Goal: Transaction & Acquisition: Purchase product/service

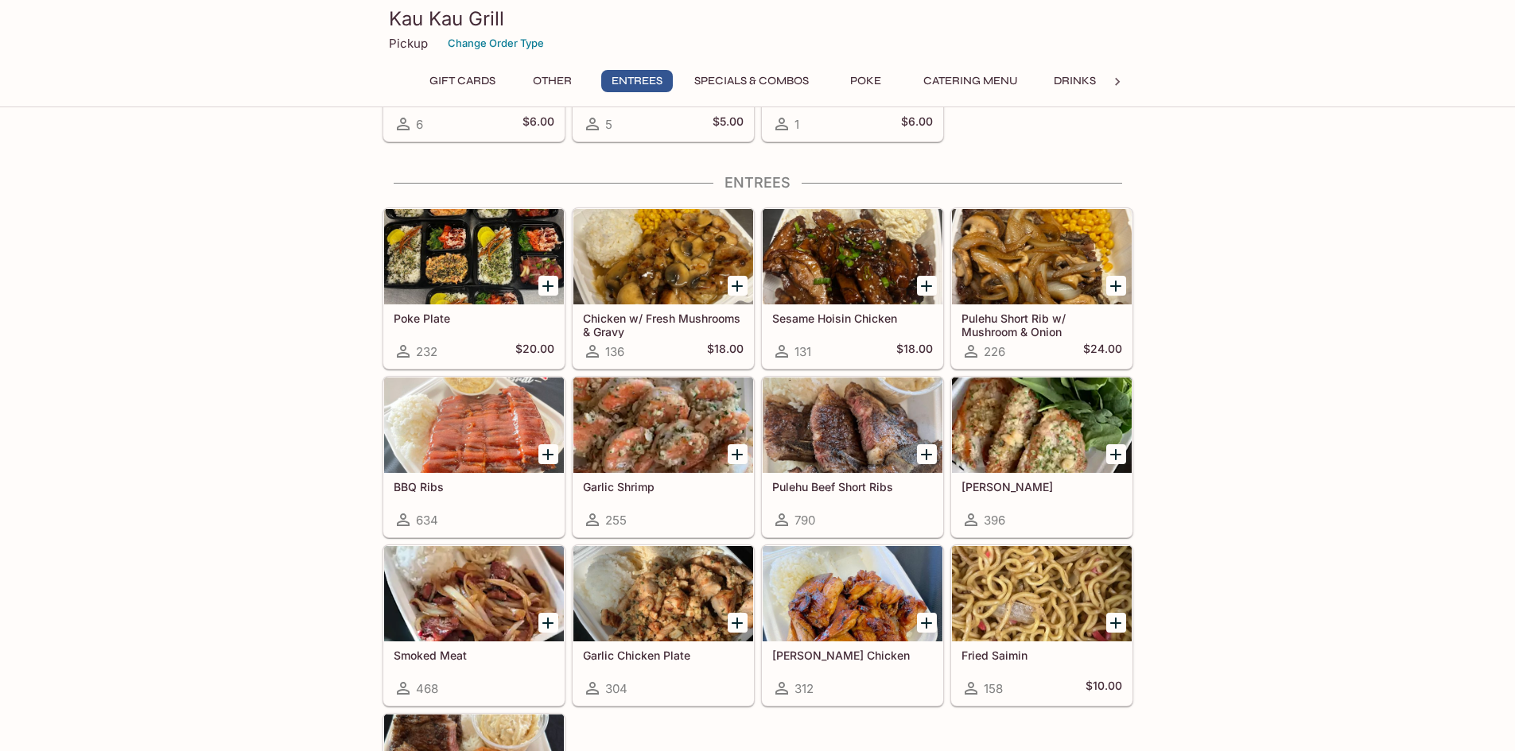
scroll to position [875, 0]
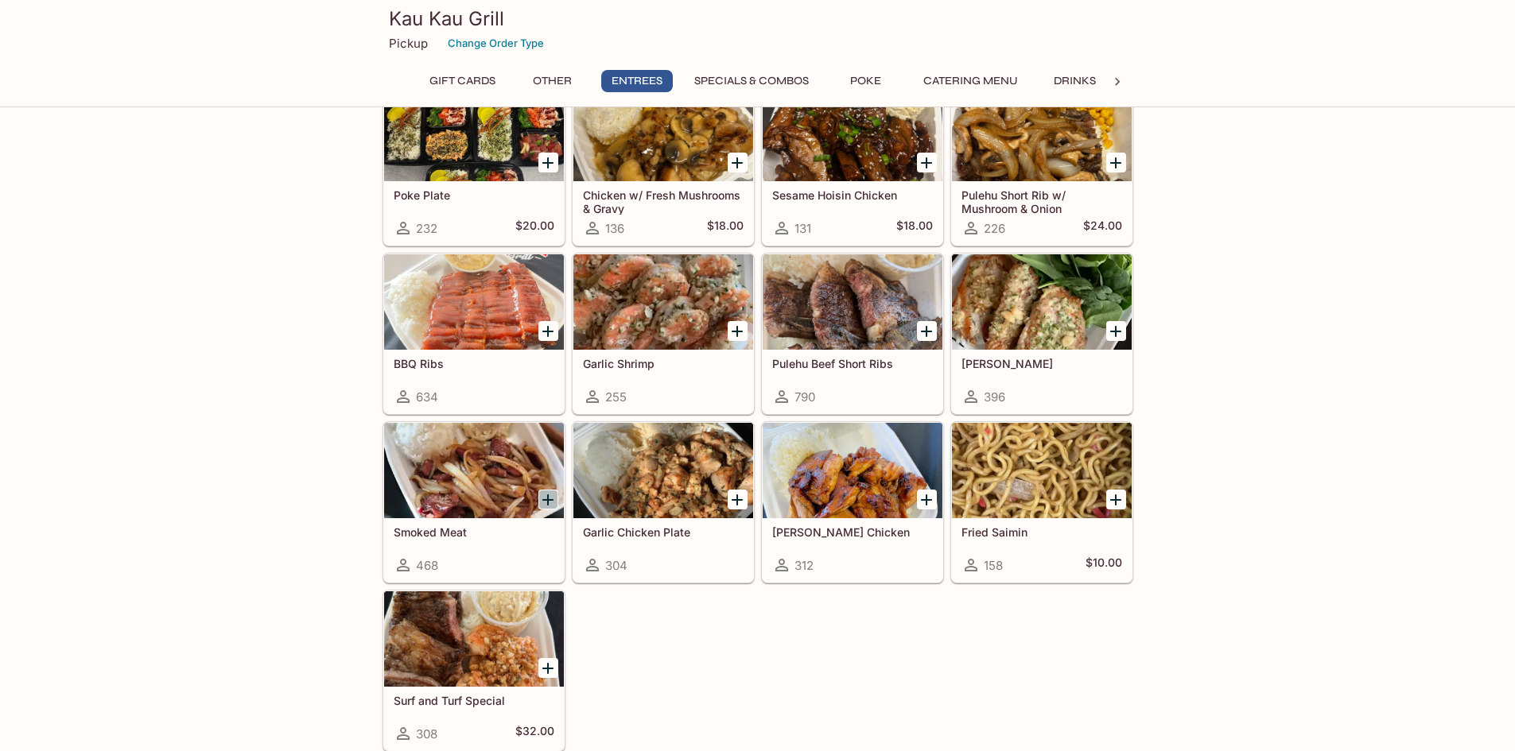
click at [547, 501] on icon "Add Smoked Meat" at bounding box center [547, 500] width 11 height 11
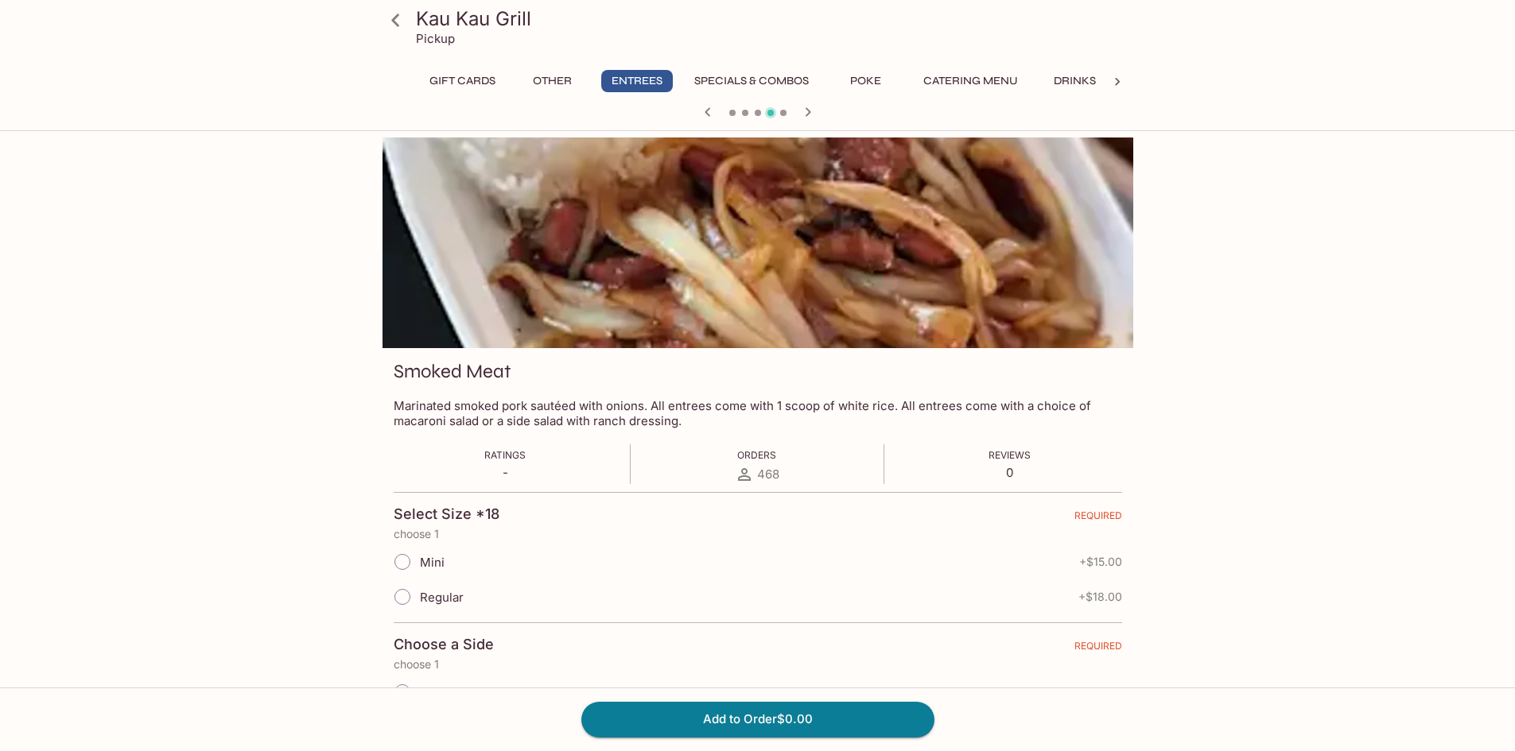
click at [394, 20] on icon at bounding box center [396, 20] width 28 height 28
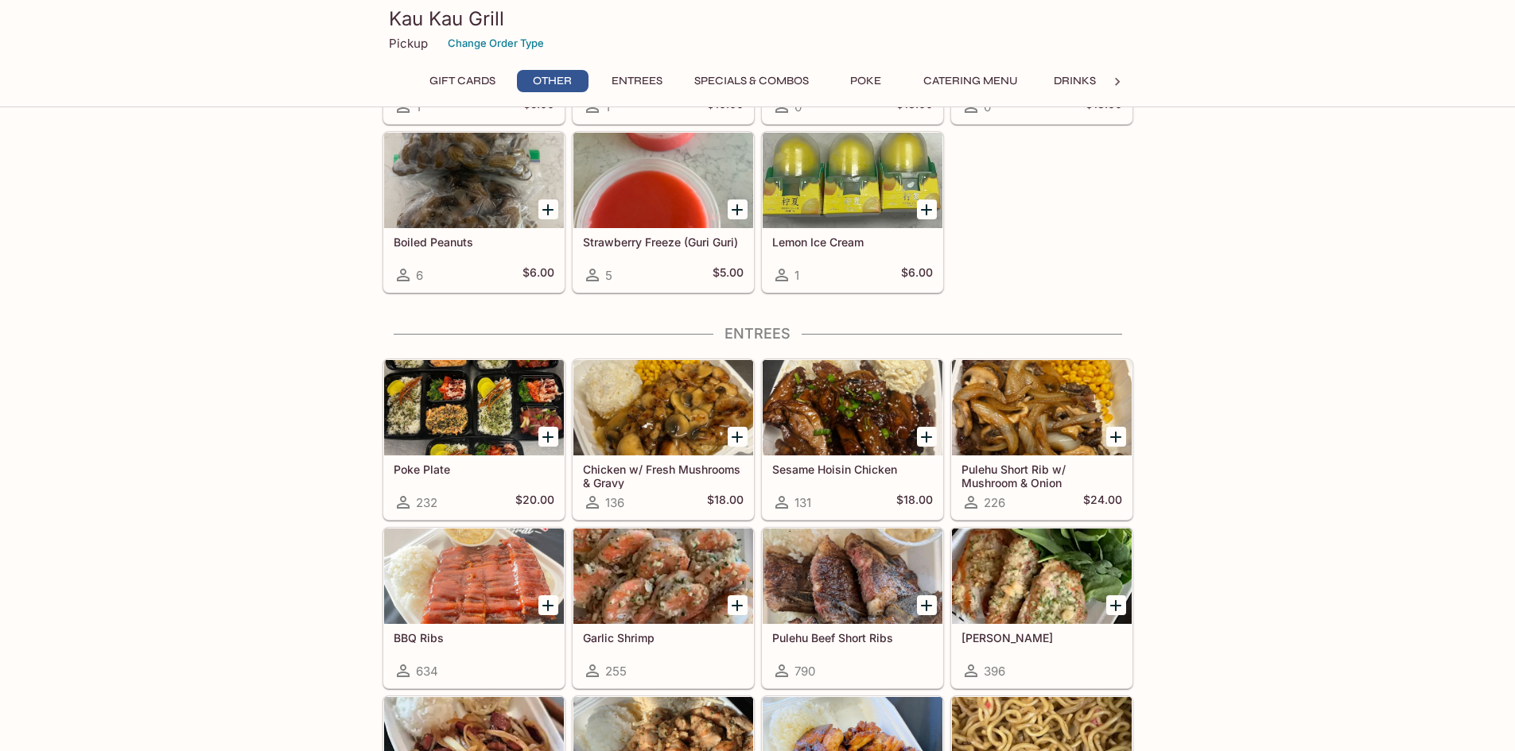
scroll to position [636, 0]
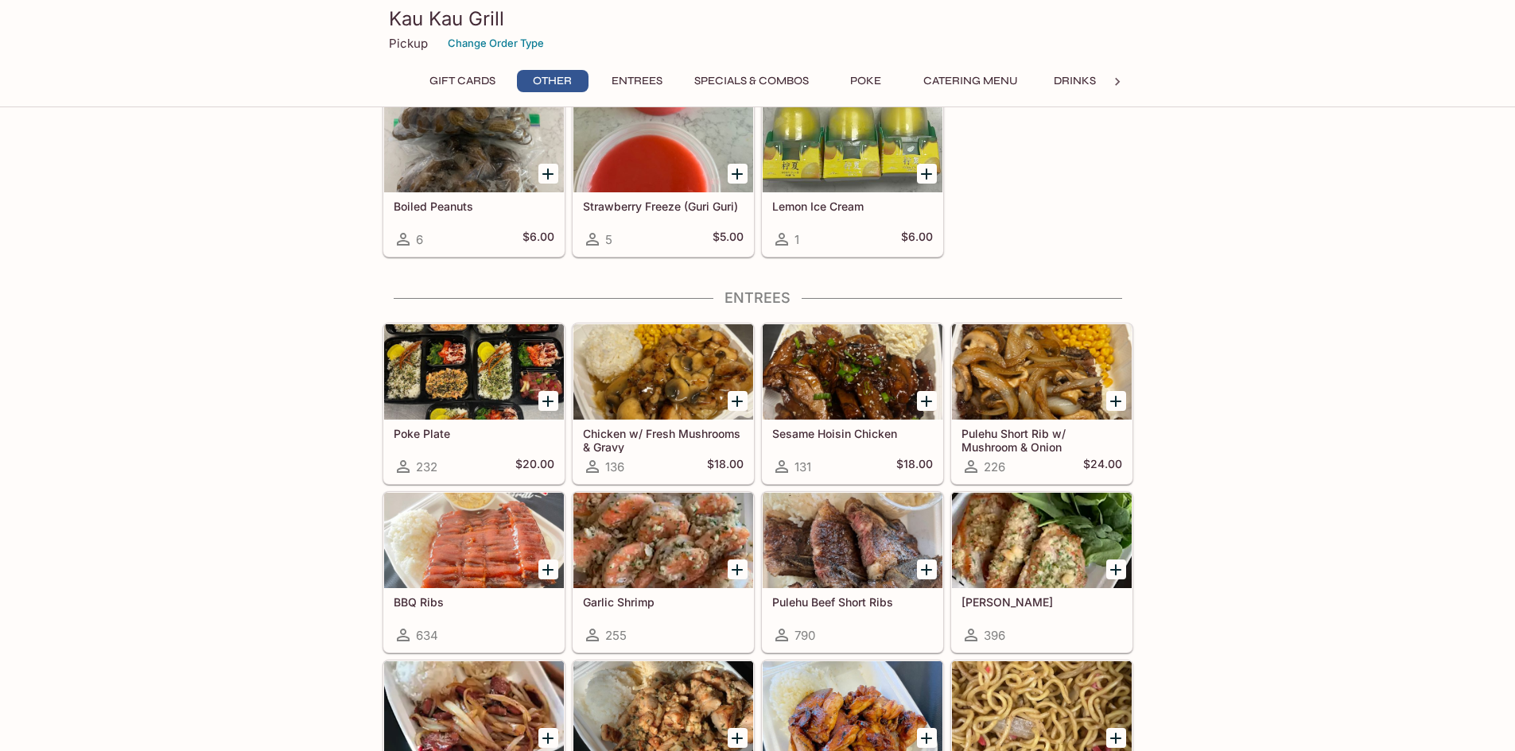
click at [736, 400] on icon "Add Chicken w/ Fresh Mushrooms & Gravy" at bounding box center [736, 401] width 11 height 11
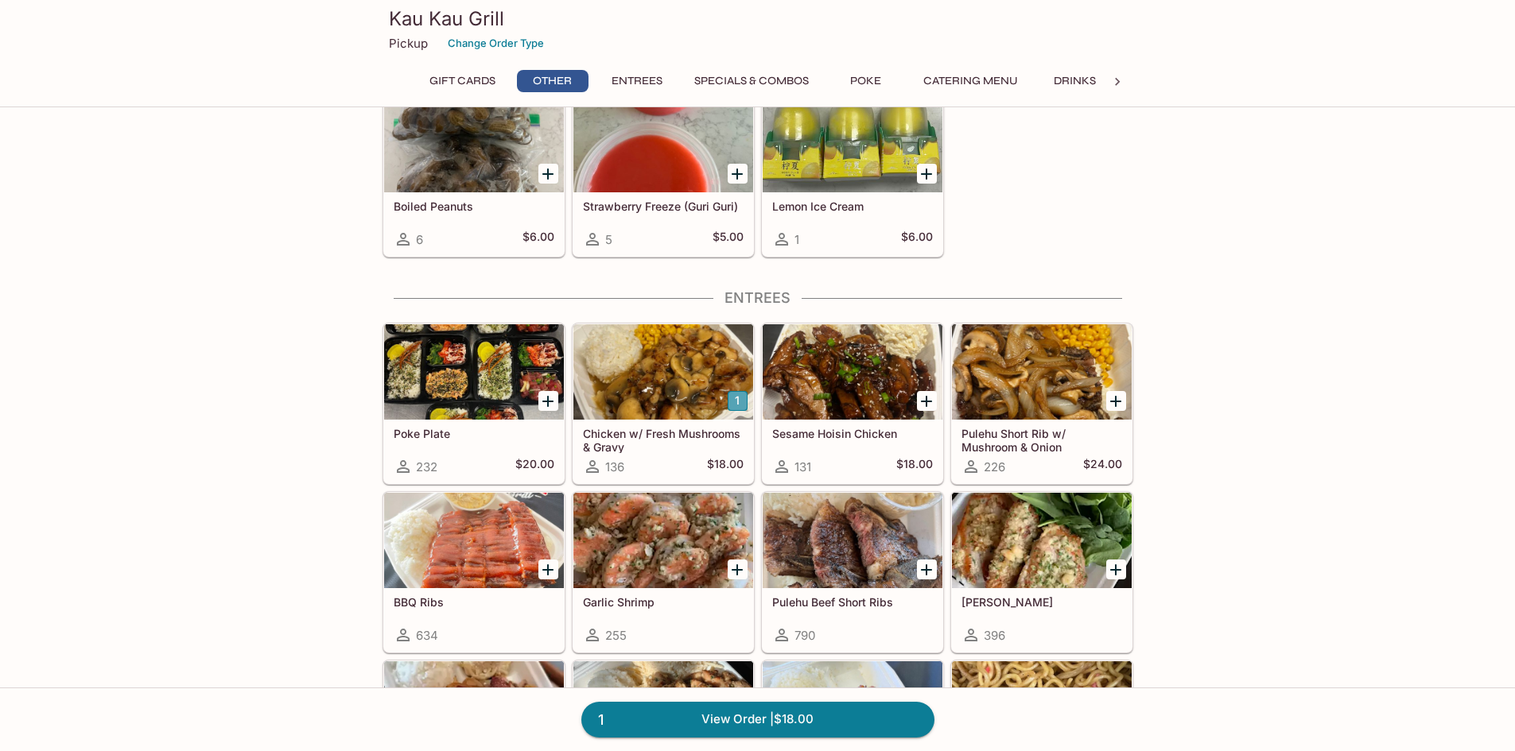
click at [733, 398] on button "1" at bounding box center [737, 401] width 20 height 20
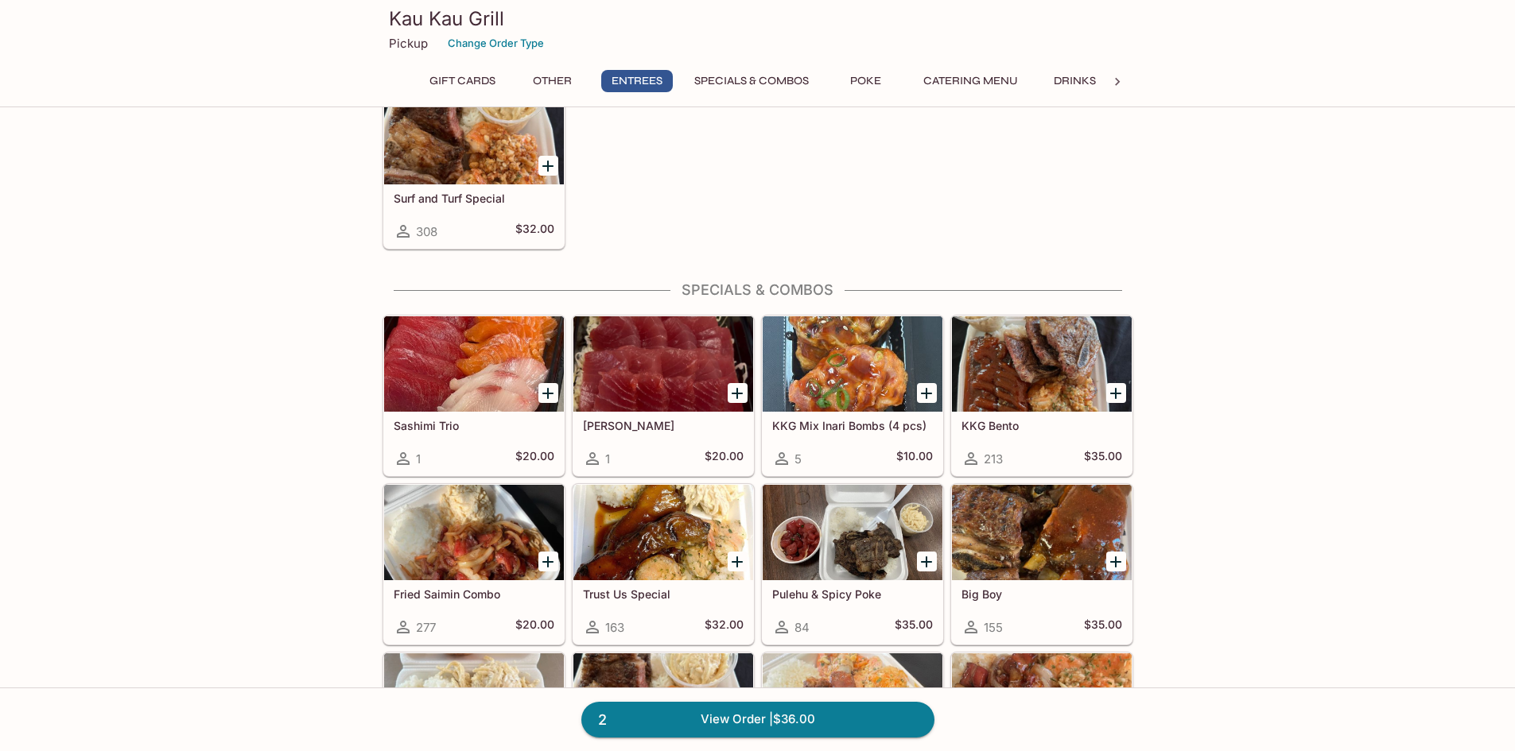
scroll to position [1431, 0]
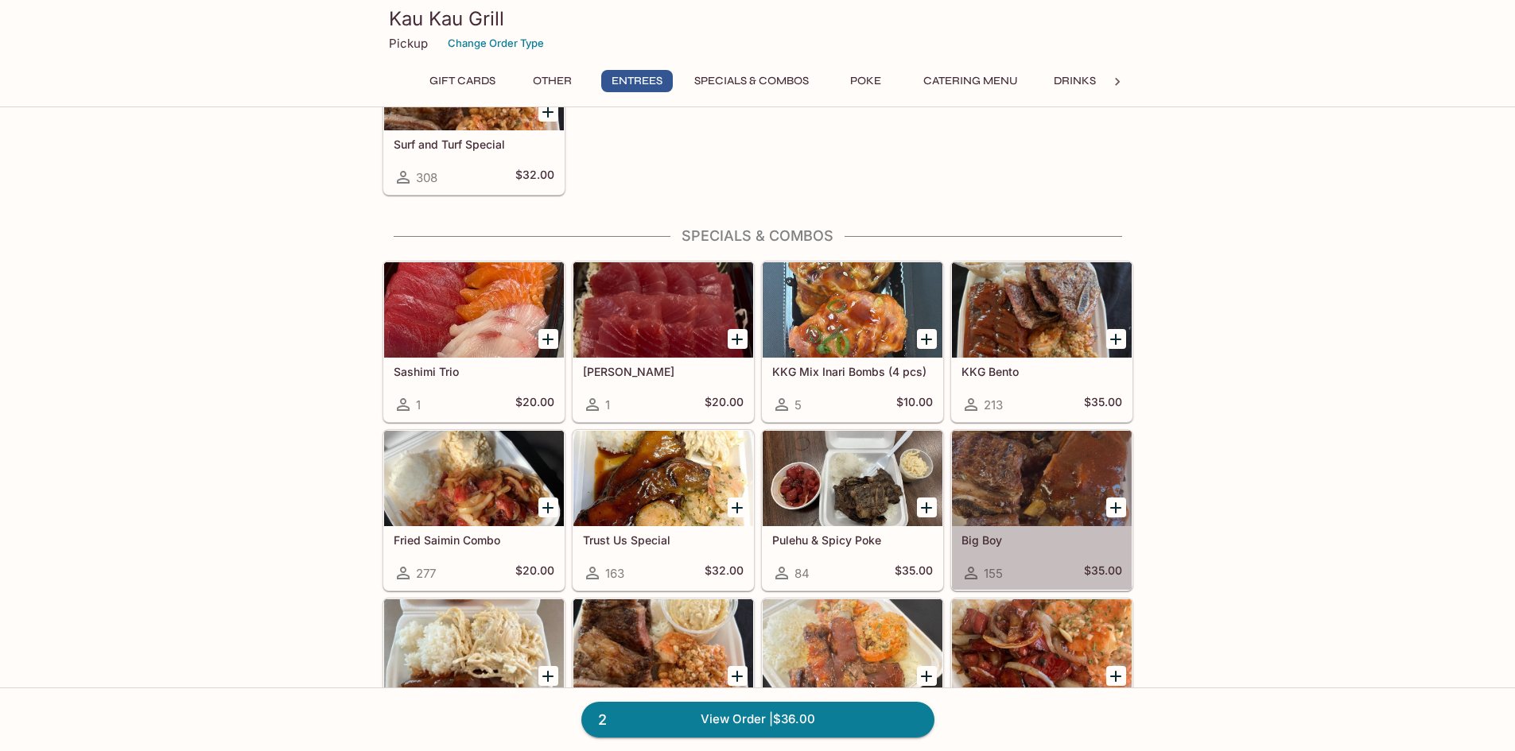
click at [973, 533] on div "Big Boy 155 $35.00" at bounding box center [1042, 558] width 180 height 64
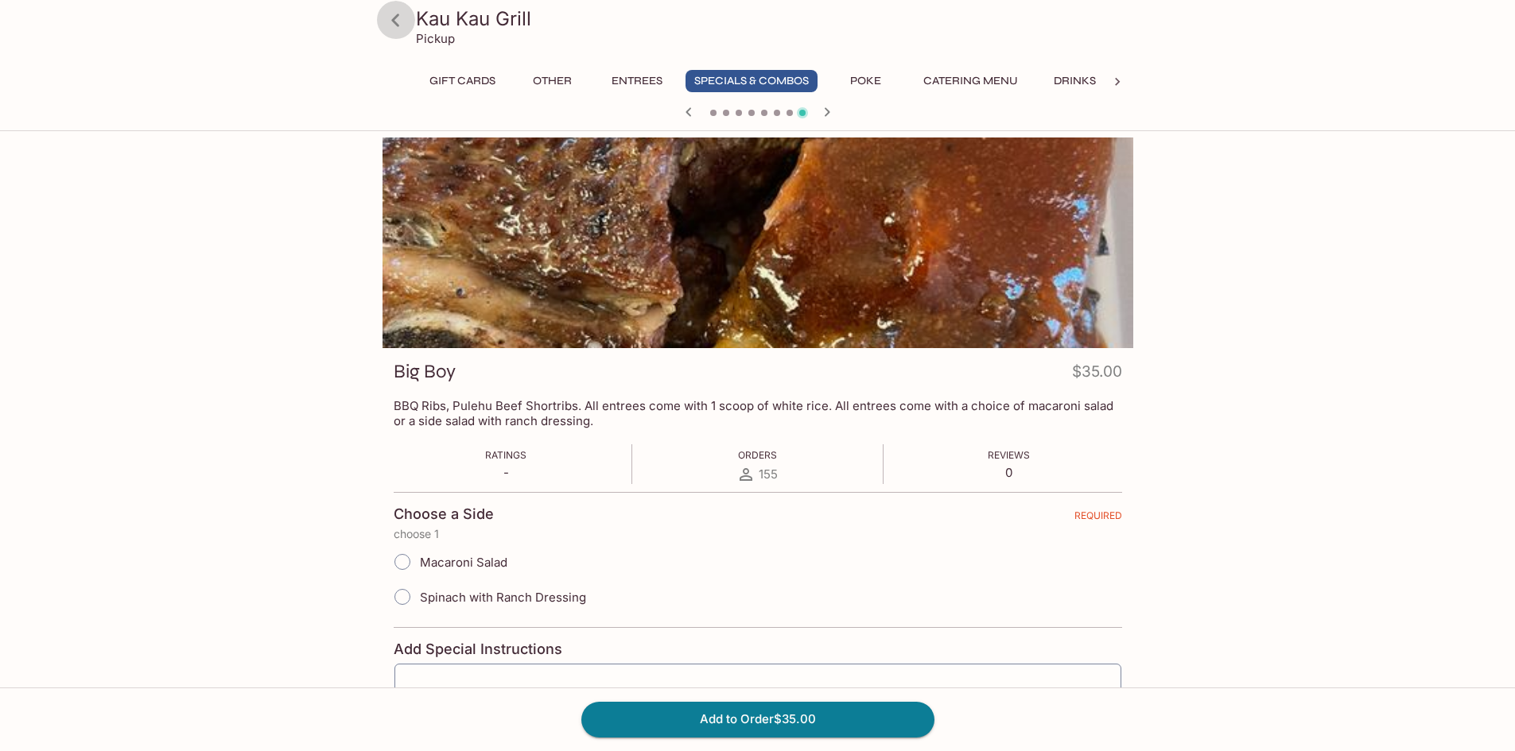
click at [389, 25] on icon at bounding box center [396, 20] width 28 height 28
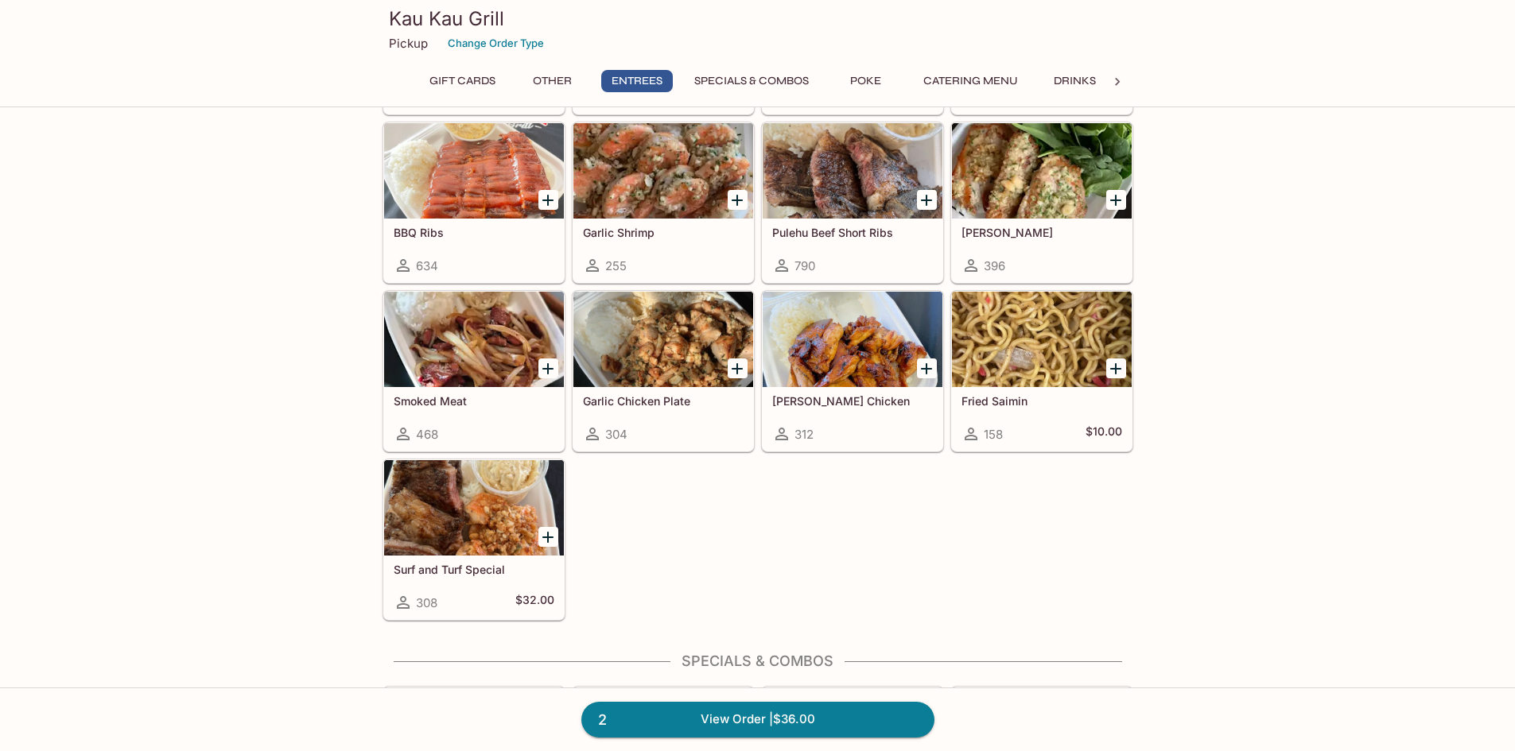
scroll to position [1034, 0]
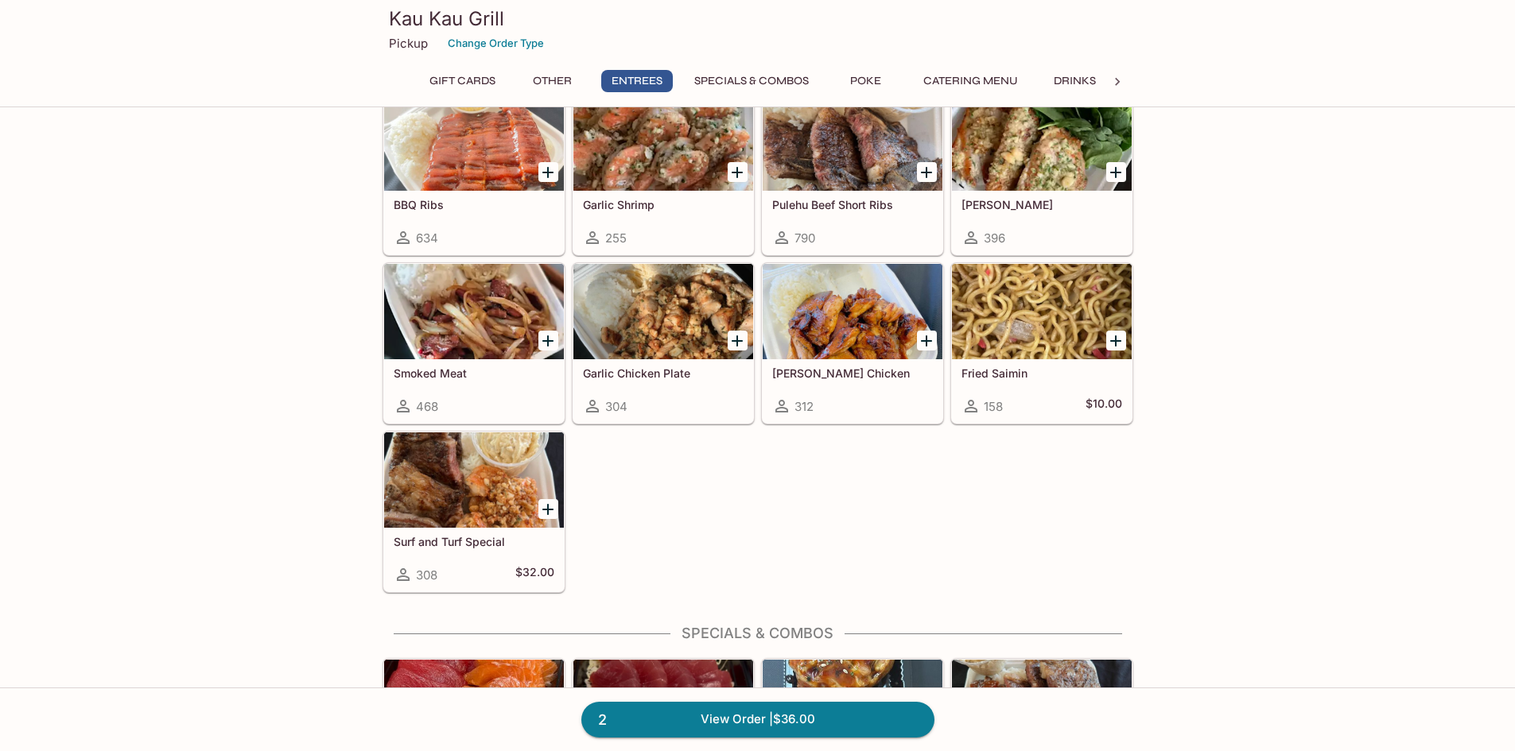
click at [763, 84] on button "Specials & Combos" at bounding box center [751, 81] width 132 height 22
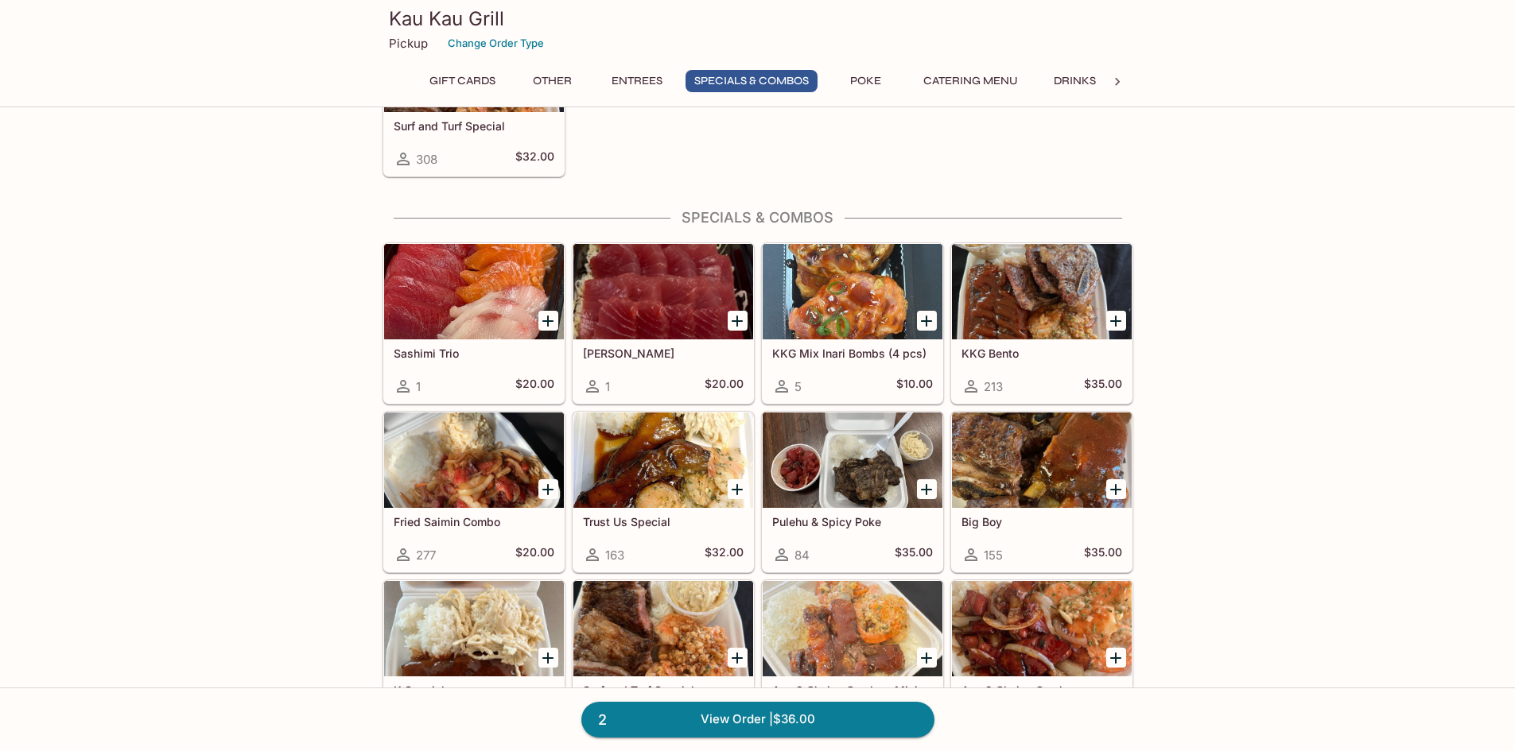
scroll to position [1523, 0]
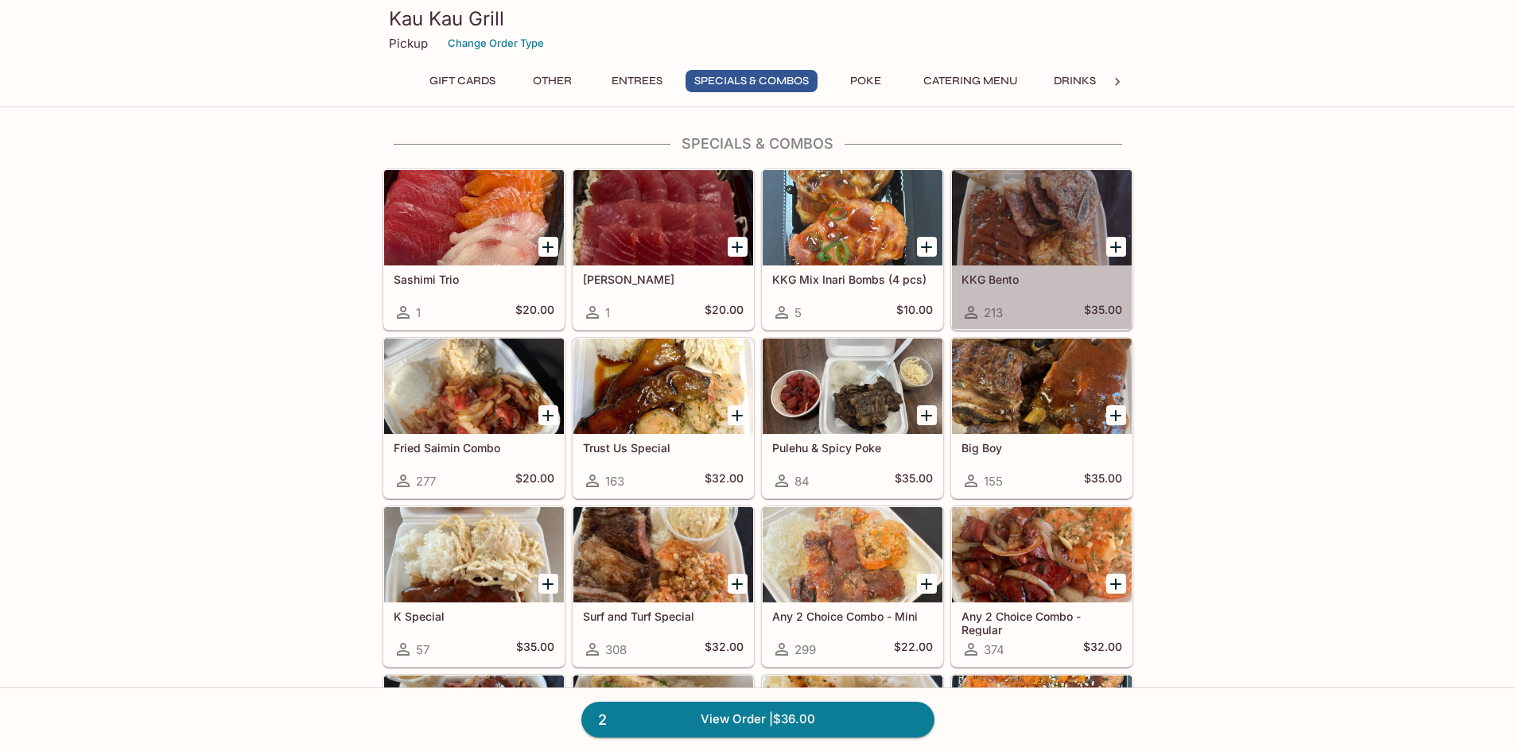
click at [1010, 219] on div at bounding box center [1042, 217] width 180 height 95
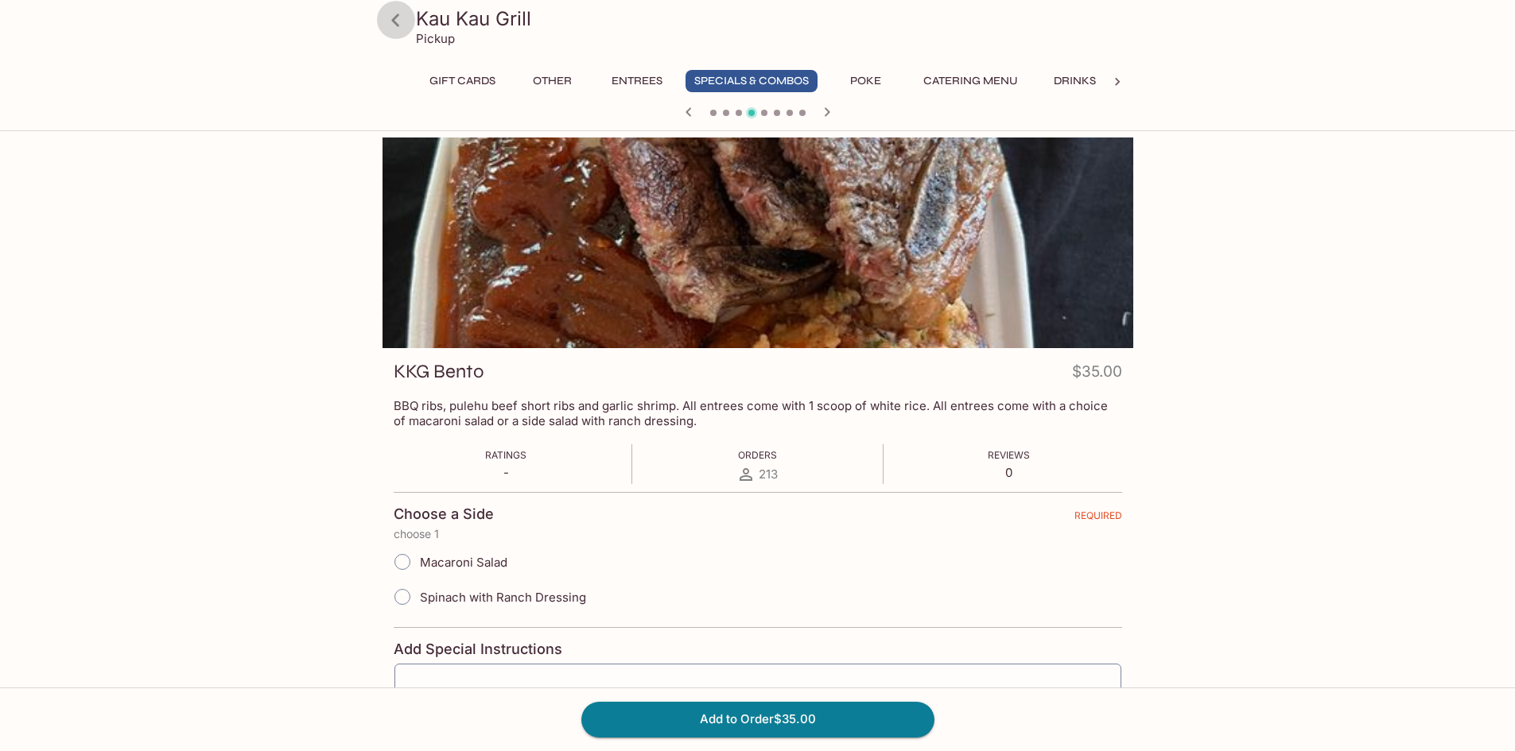
click at [401, 21] on icon at bounding box center [396, 20] width 28 height 28
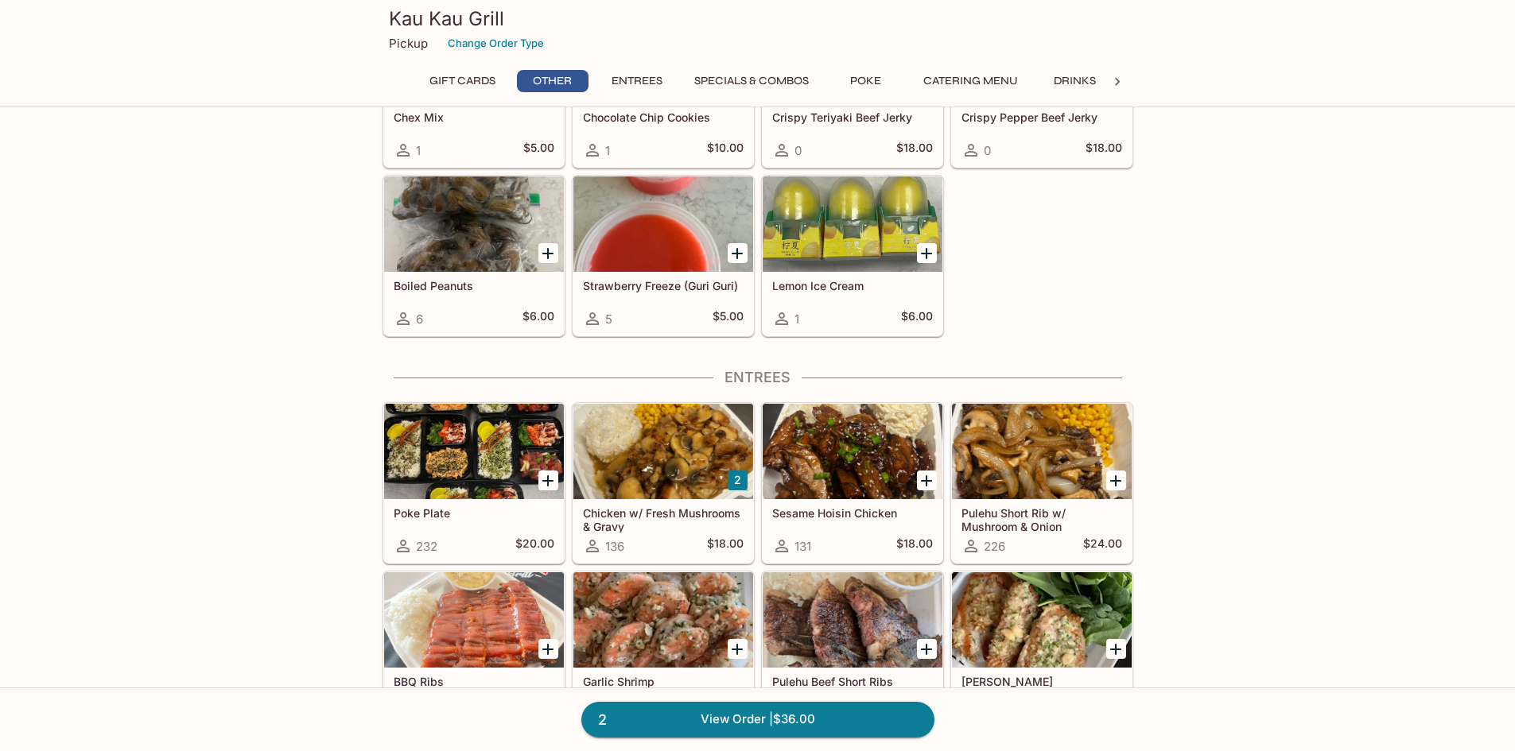
scroll to position [795, 0]
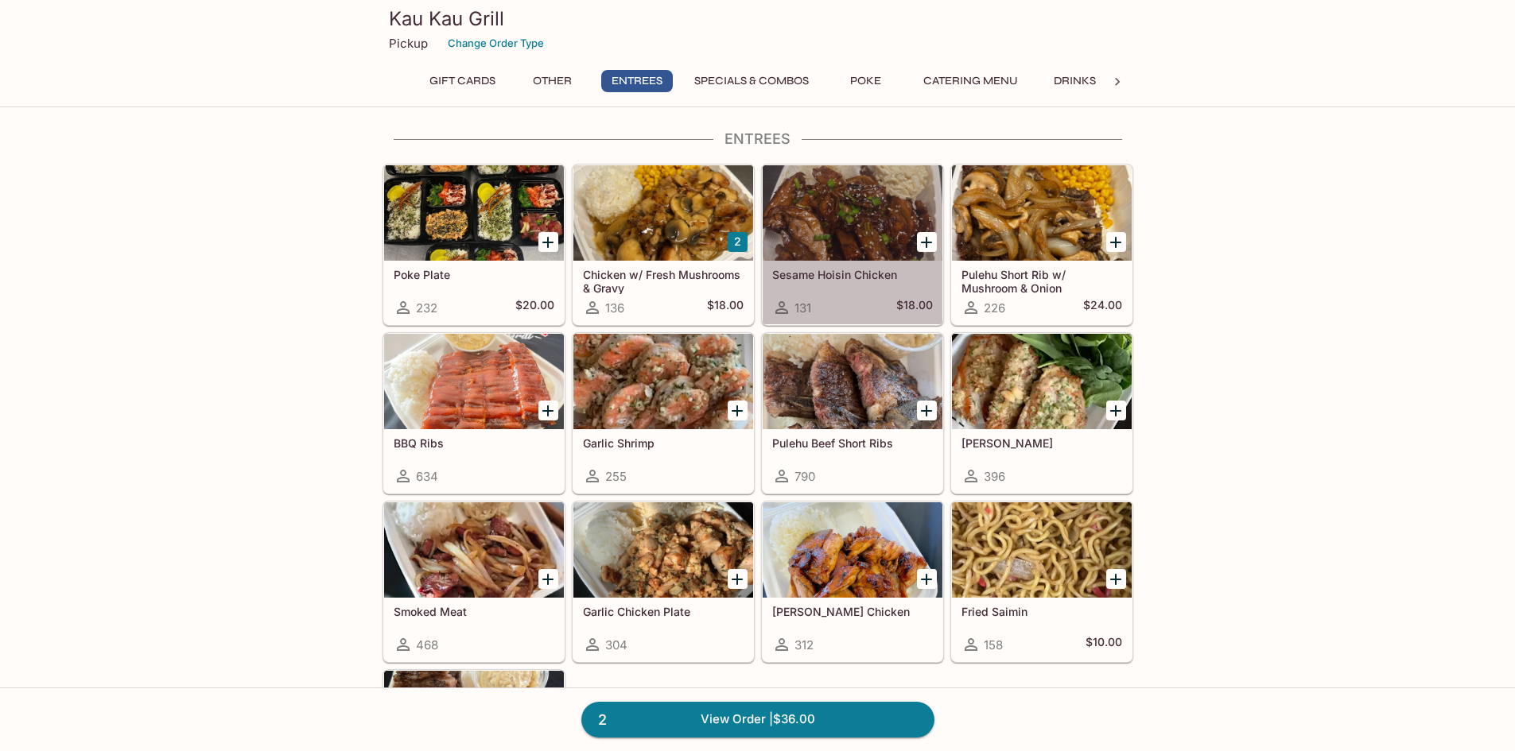
click at [848, 259] on div at bounding box center [852, 212] width 180 height 95
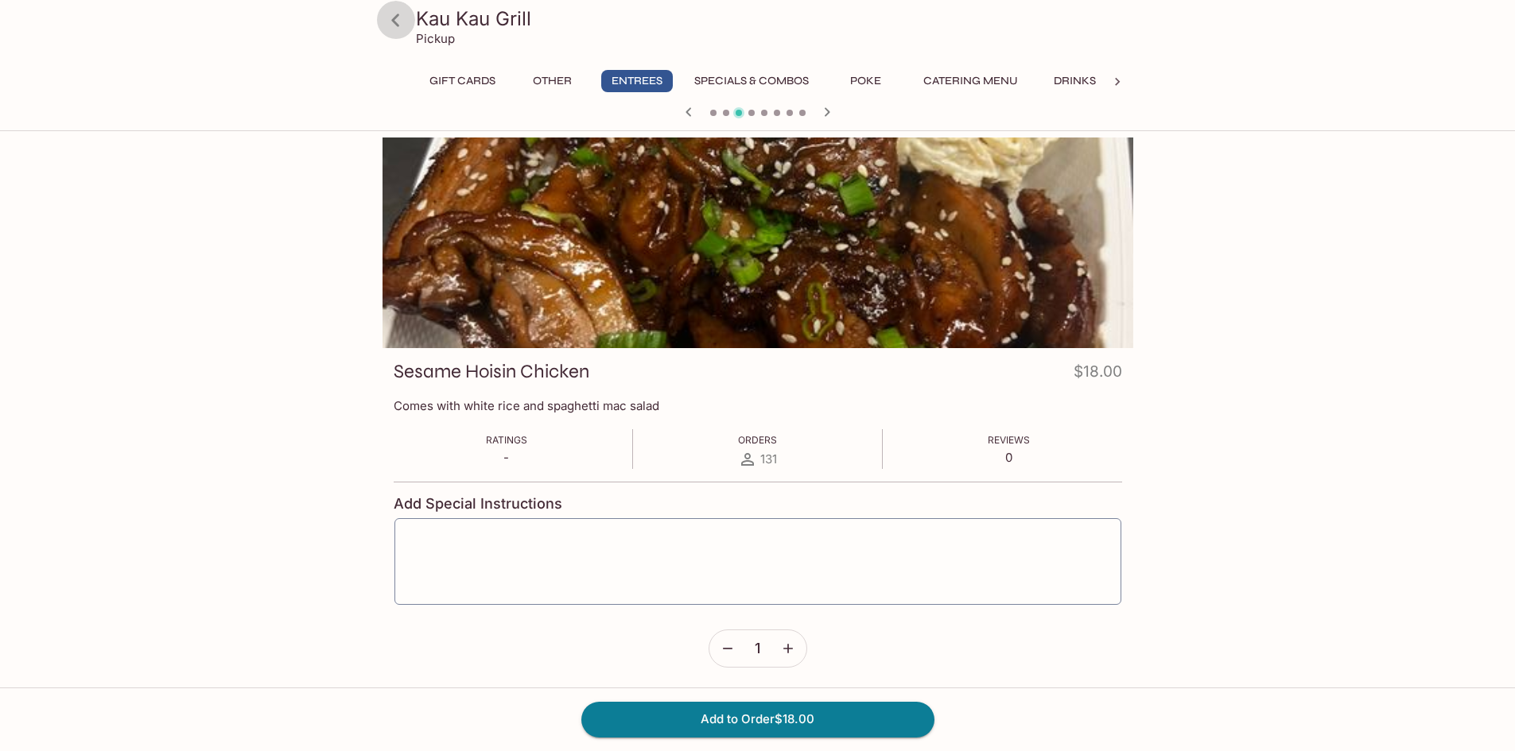
click at [387, 27] on icon at bounding box center [396, 20] width 28 height 28
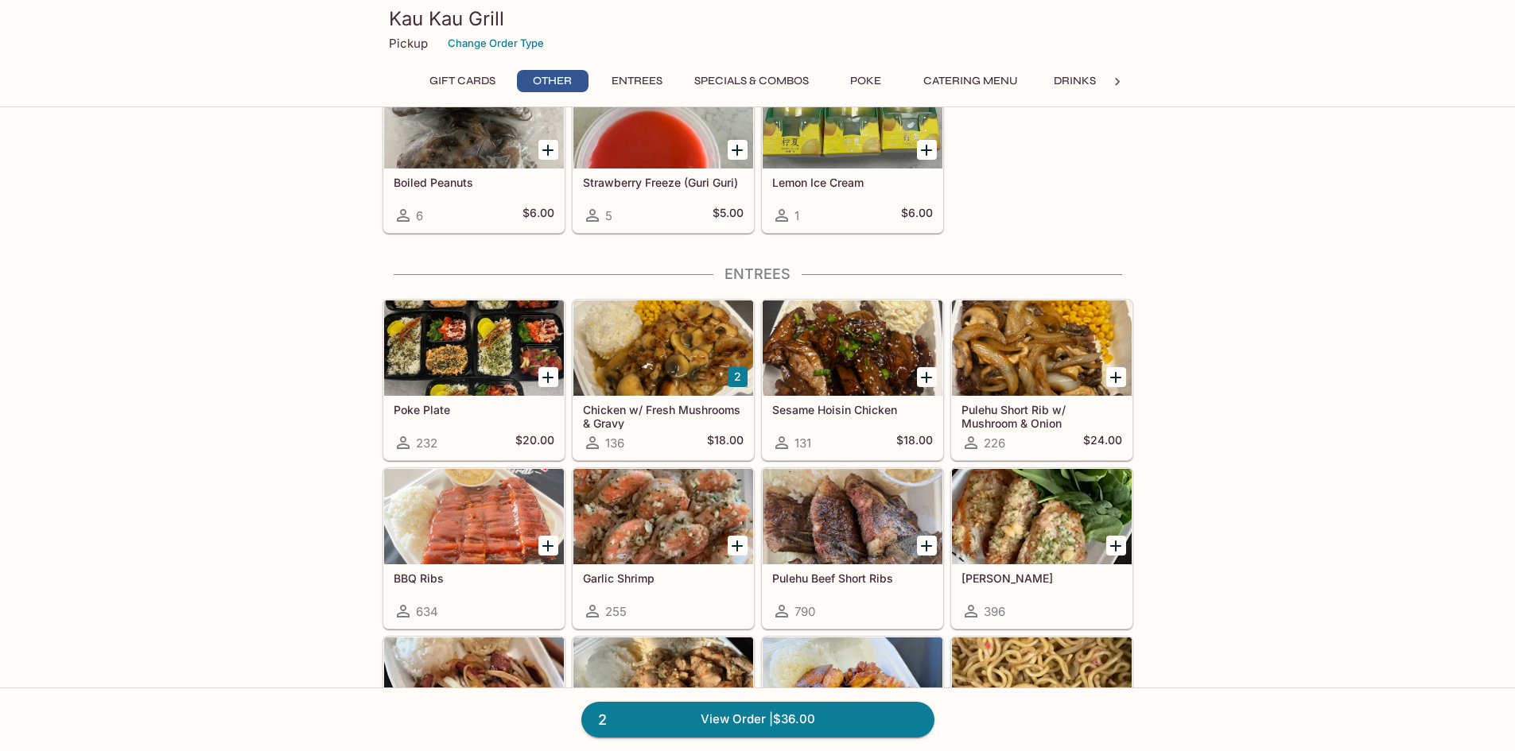
scroll to position [716, 0]
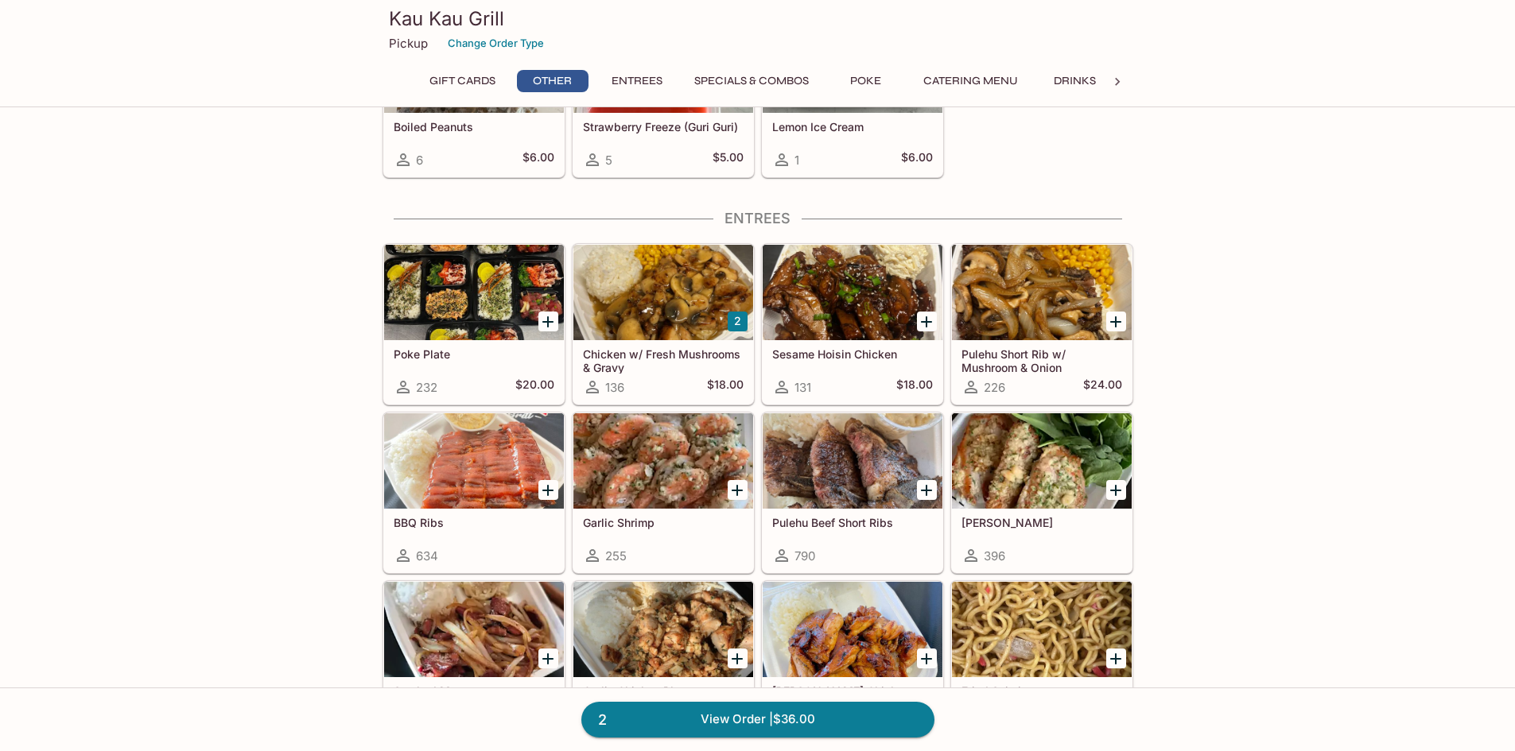
click at [634, 355] on h5 "Chicken w/ Fresh Mushrooms & Gravy" at bounding box center [663, 360] width 161 height 26
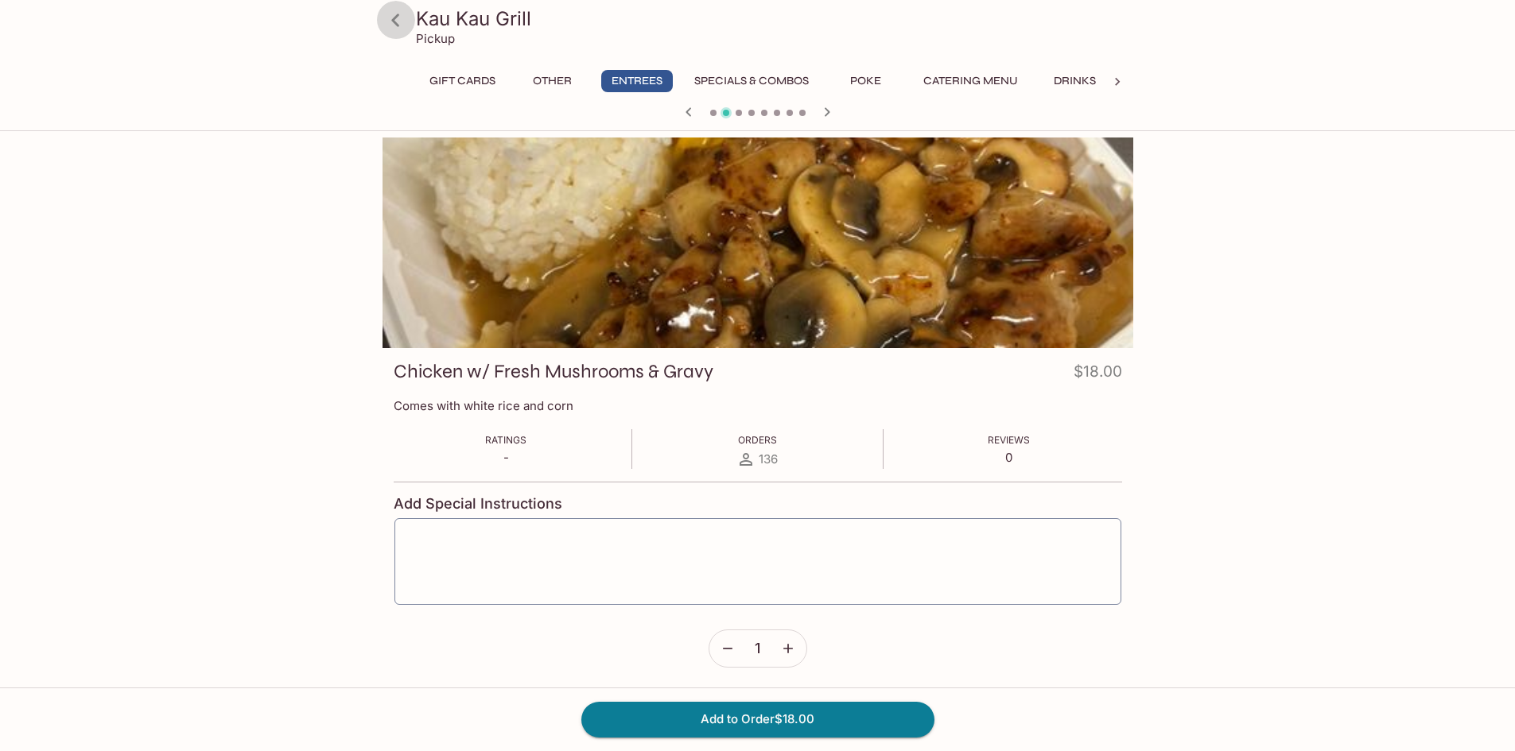
click at [400, 24] on icon at bounding box center [396, 20] width 28 height 28
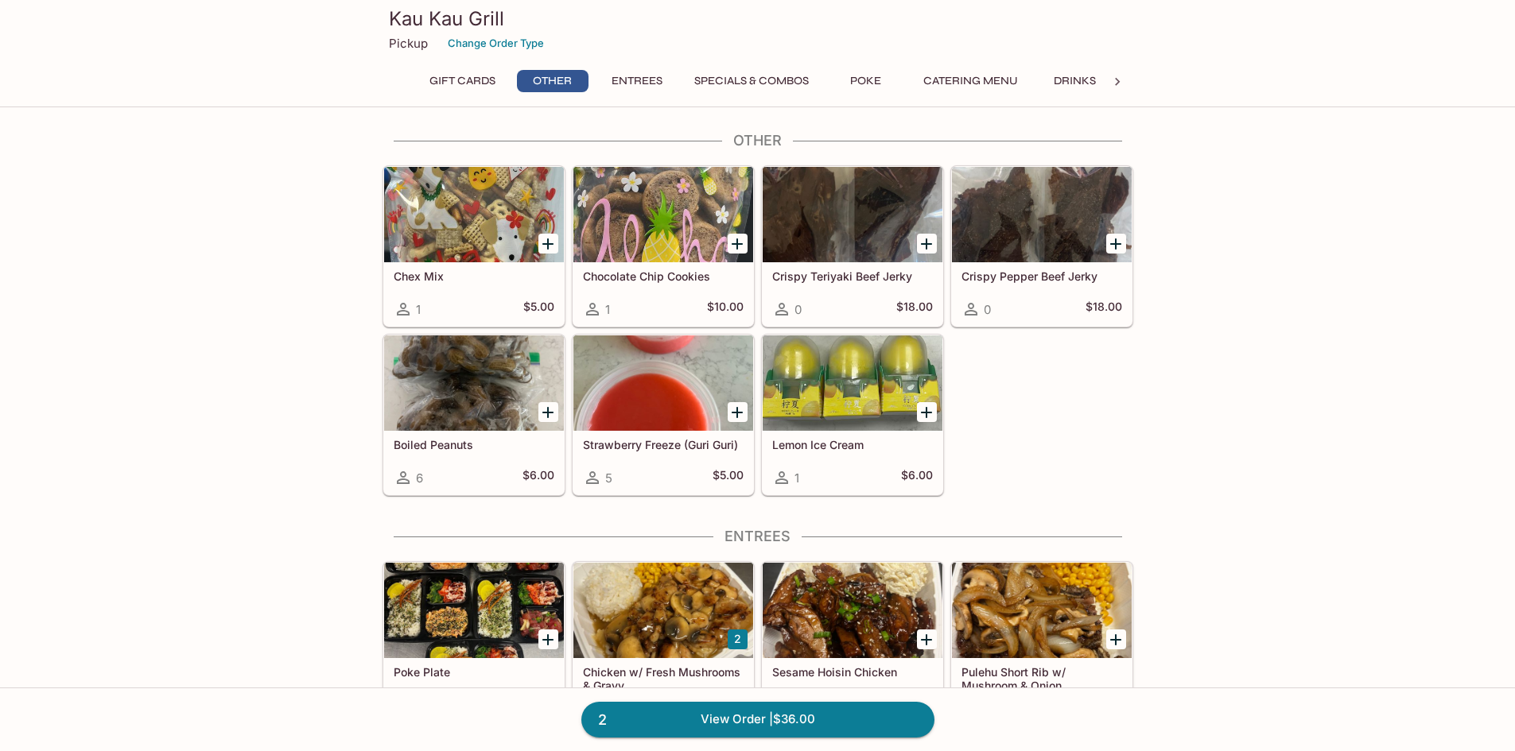
scroll to position [636, 0]
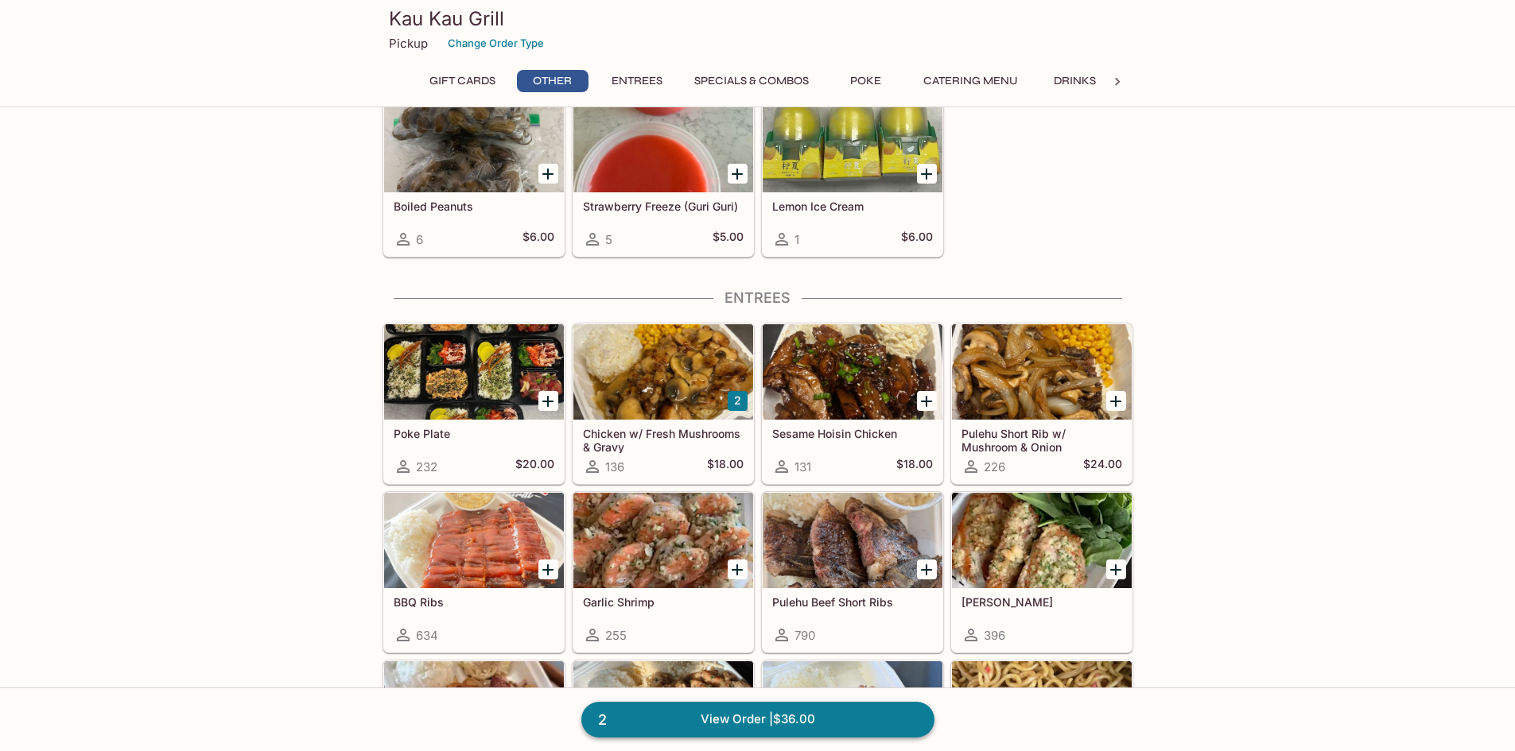
click at [740, 716] on link "2 View Order | $36.00" at bounding box center [757, 719] width 353 height 35
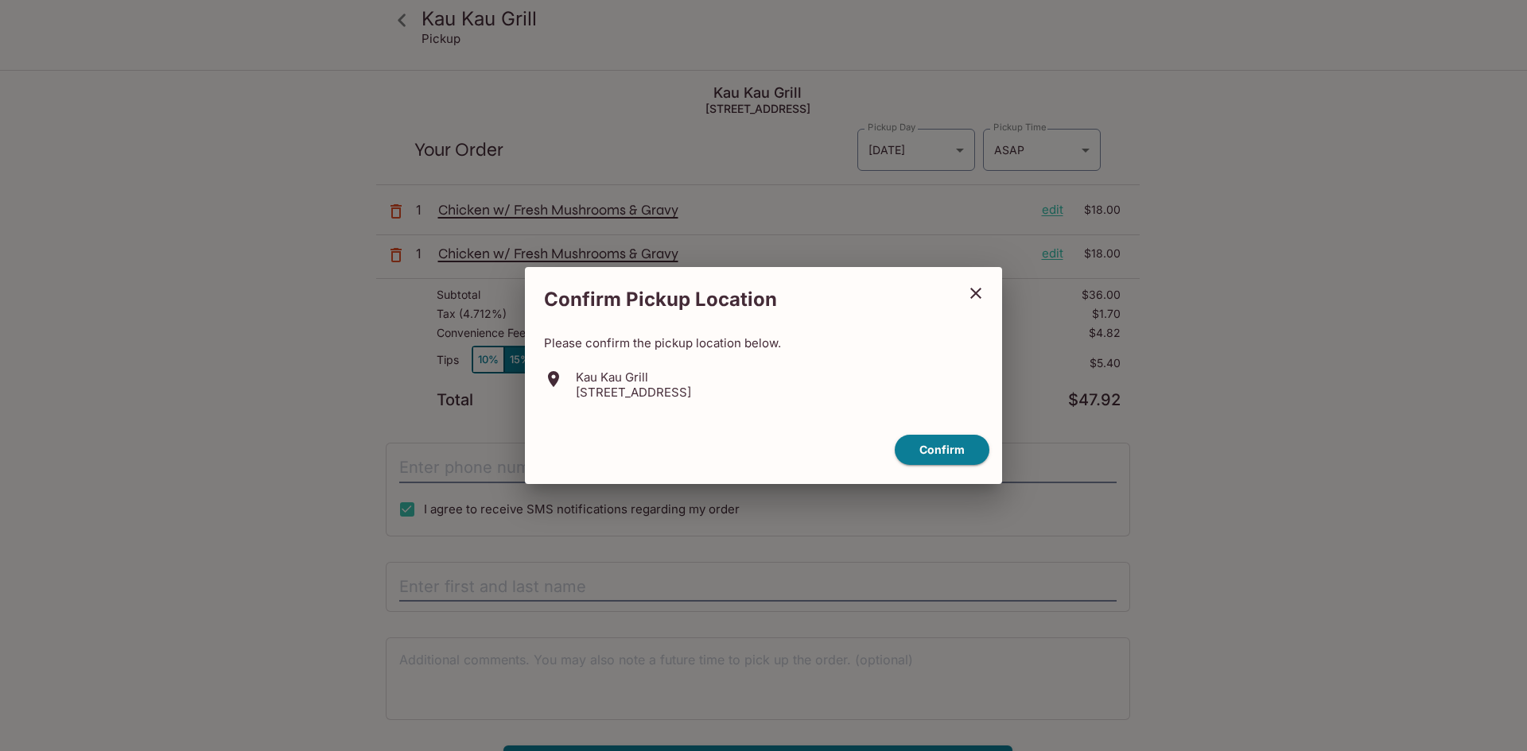
click at [973, 284] on icon "close" at bounding box center [975, 293] width 19 height 19
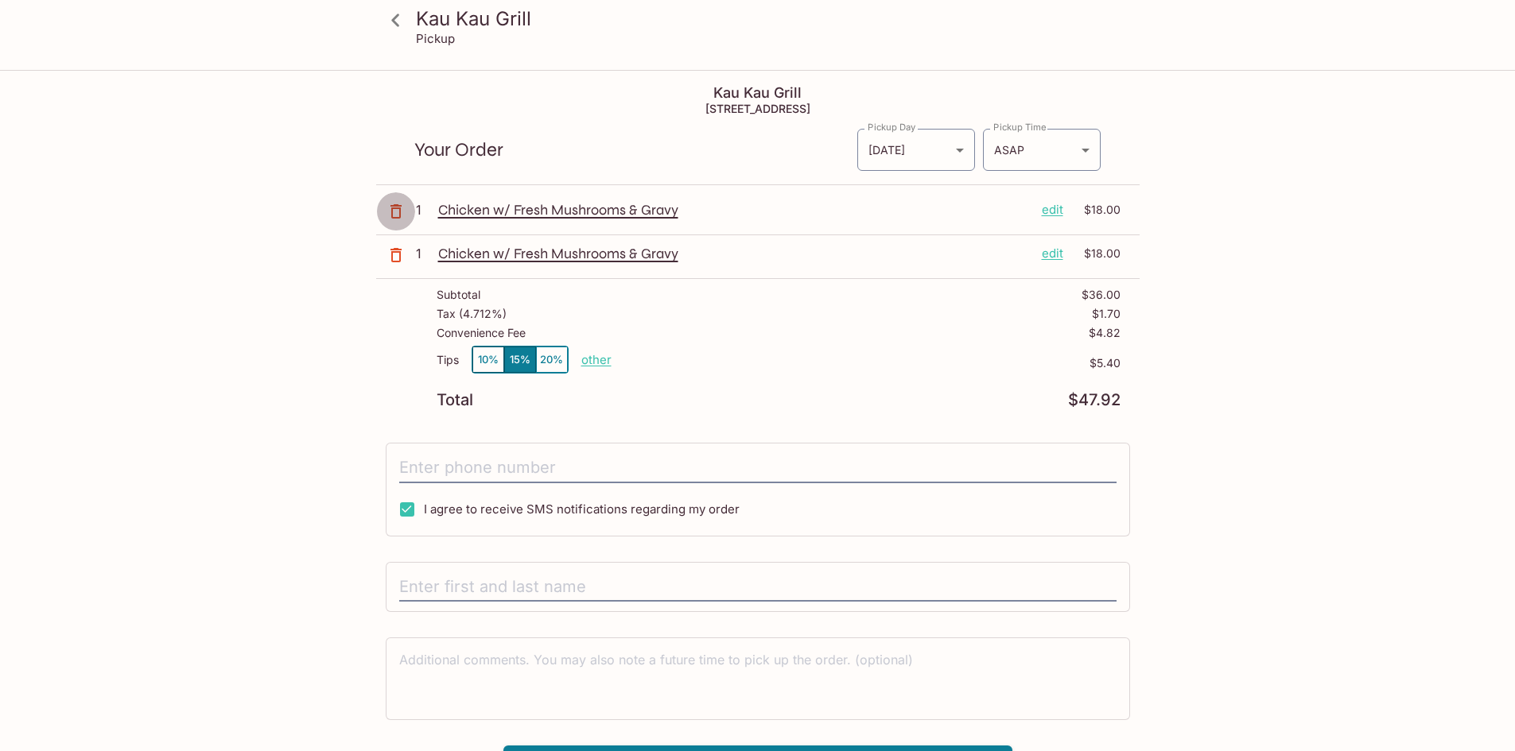
click at [394, 212] on icon "button" at bounding box center [395, 211] width 19 height 19
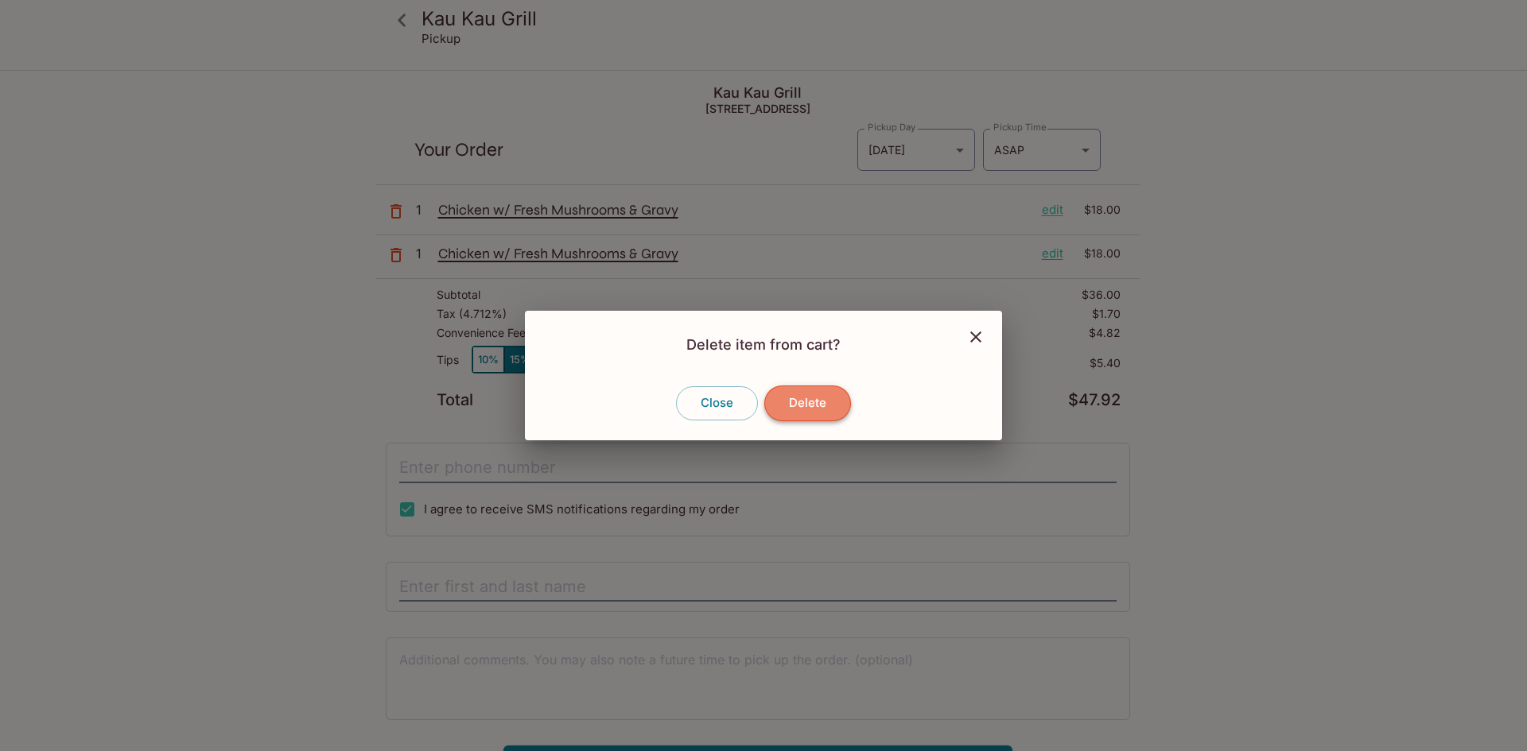
click at [812, 405] on button "Delete" at bounding box center [807, 403] width 87 height 35
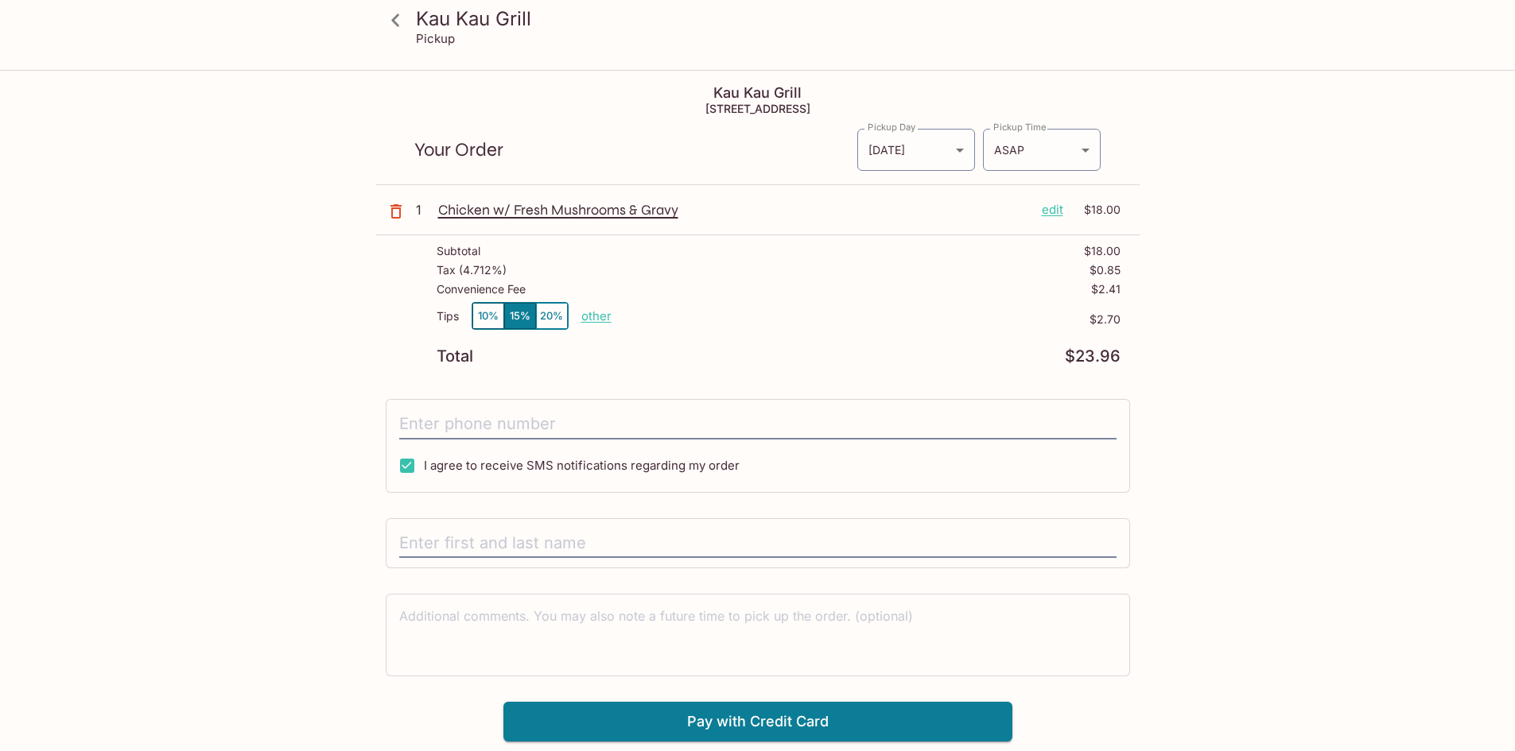
click at [400, 212] on icon "button" at bounding box center [395, 211] width 11 height 14
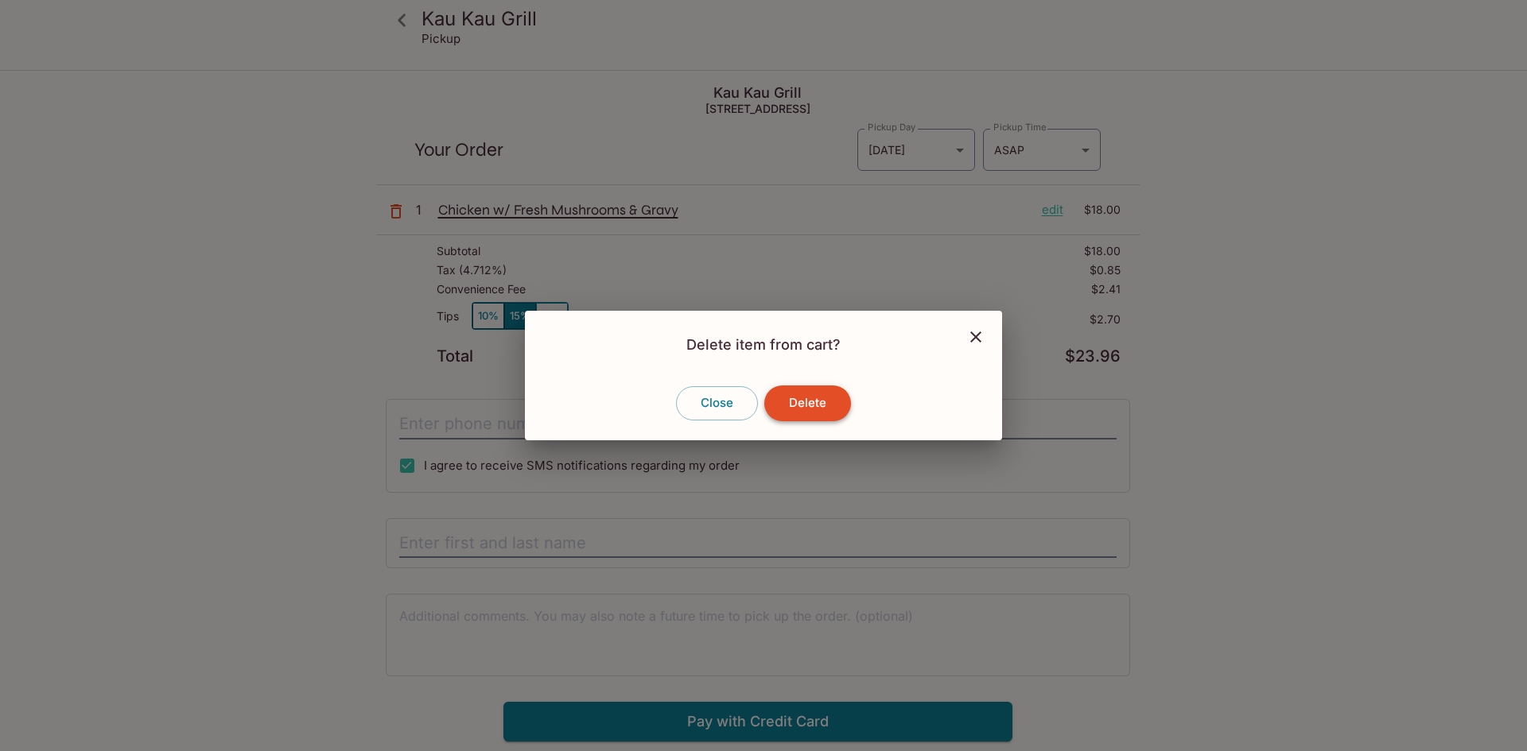
click at [841, 410] on button "Delete" at bounding box center [807, 403] width 87 height 35
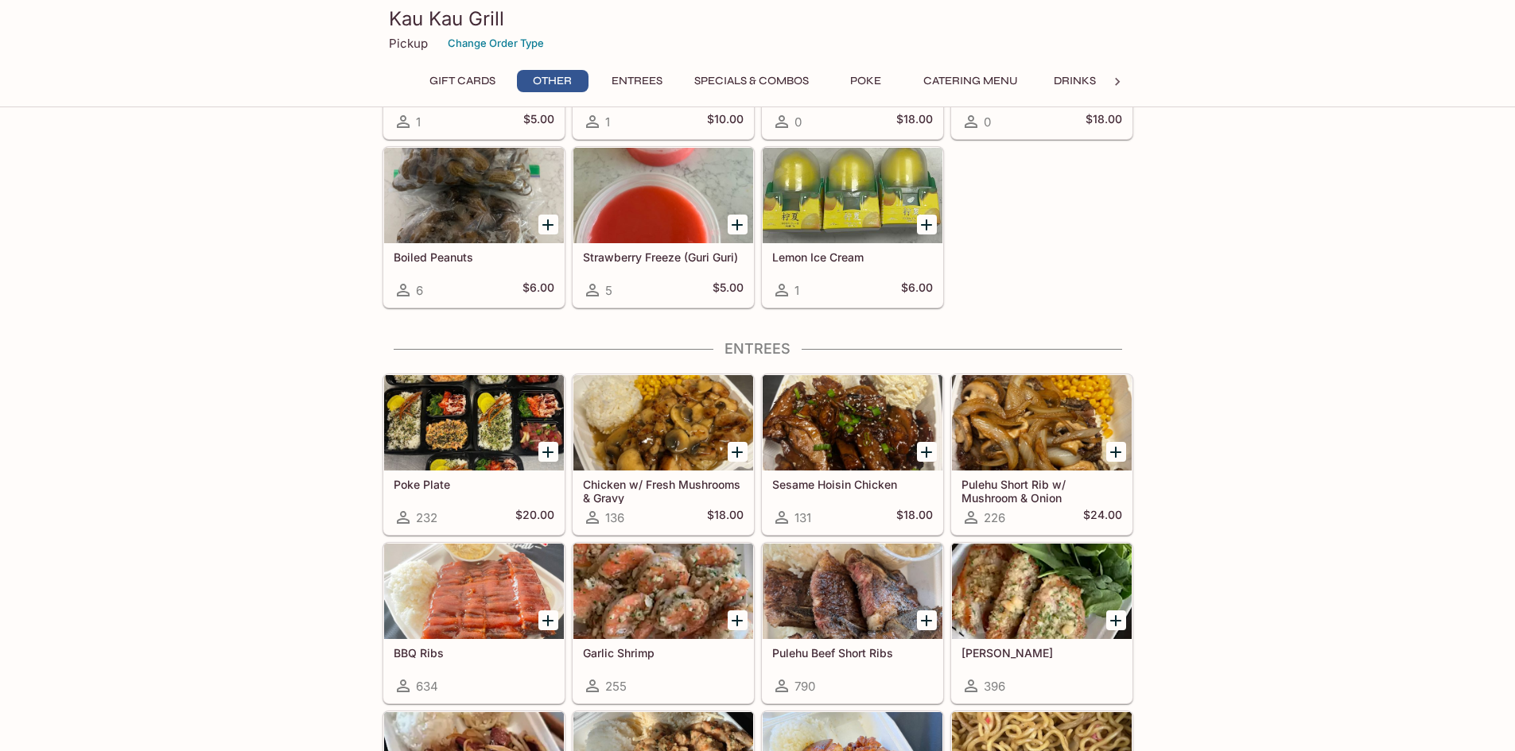
scroll to position [640, 0]
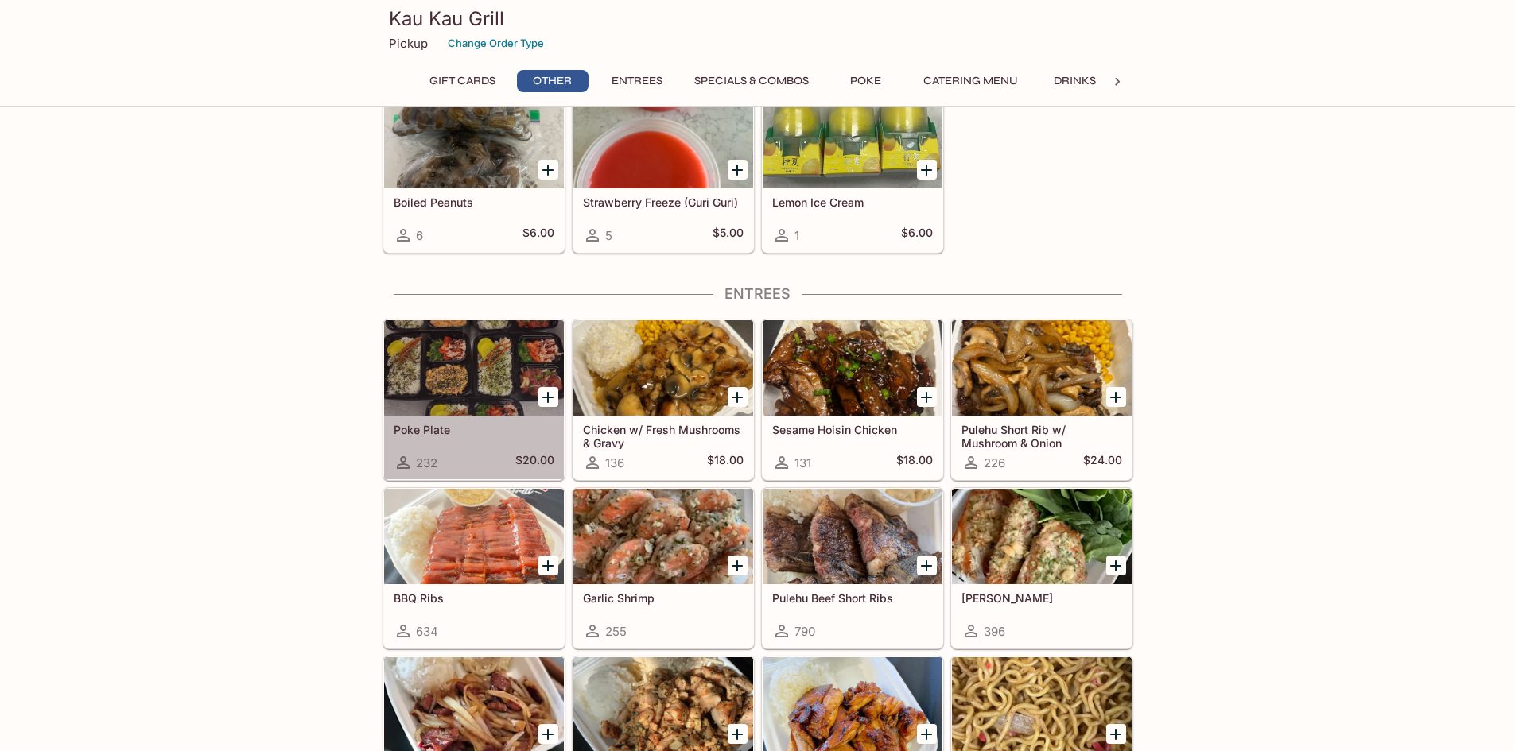
click at [436, 430] on h5 "Poke Plate" at bounding box center [474, 430] width 161 height 14
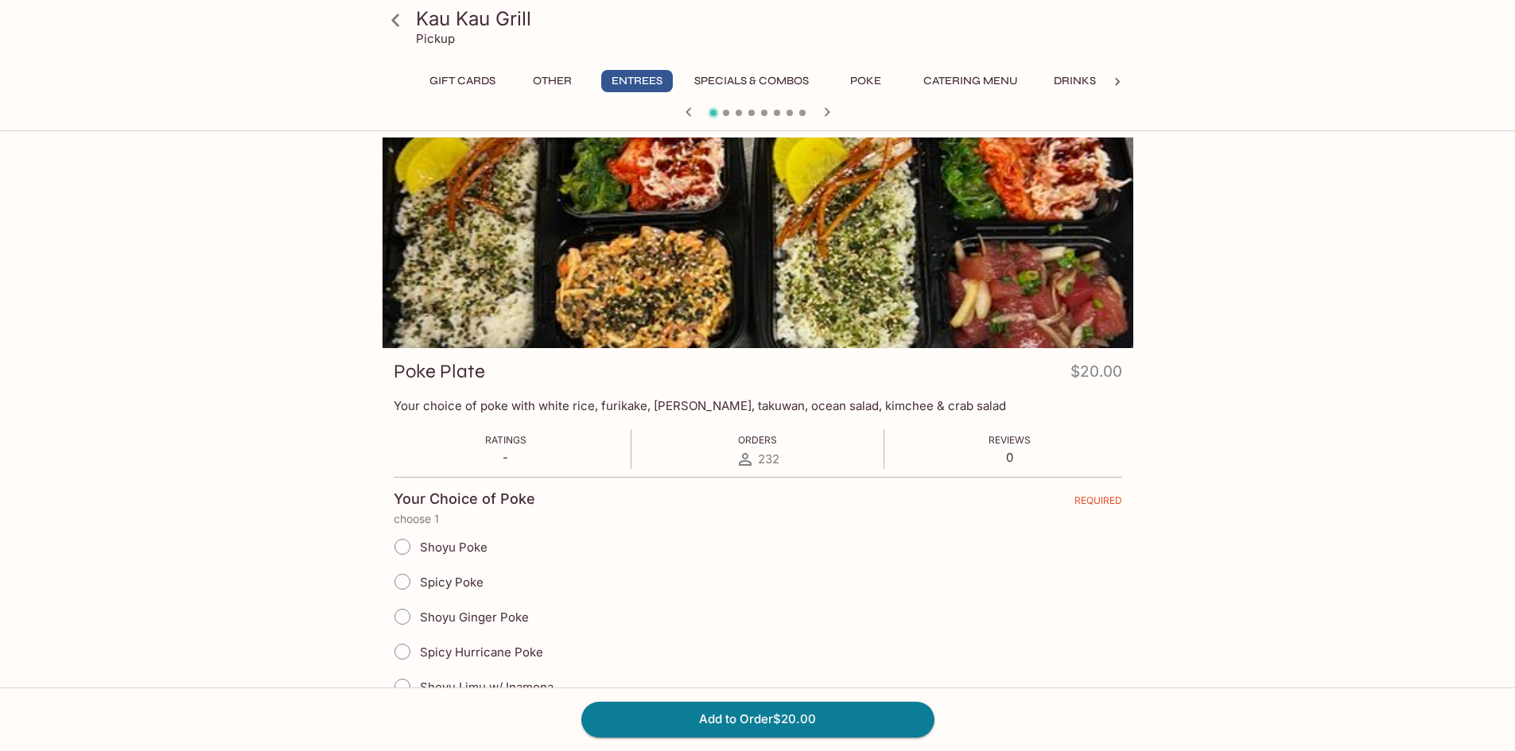
click at [394, 25] on icon at bounding box center [396, 20] width 28 height 28
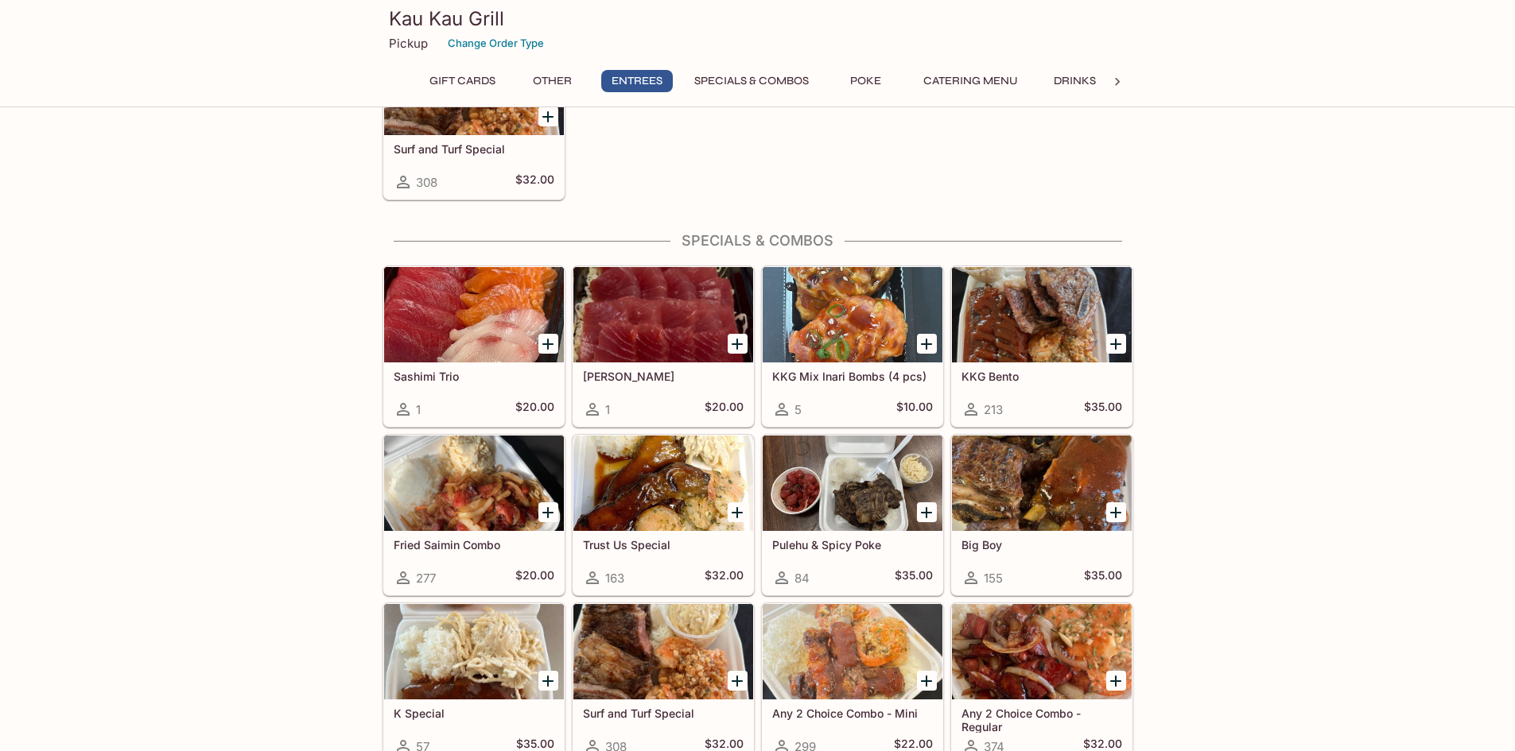
scroll to position [1431, 0]
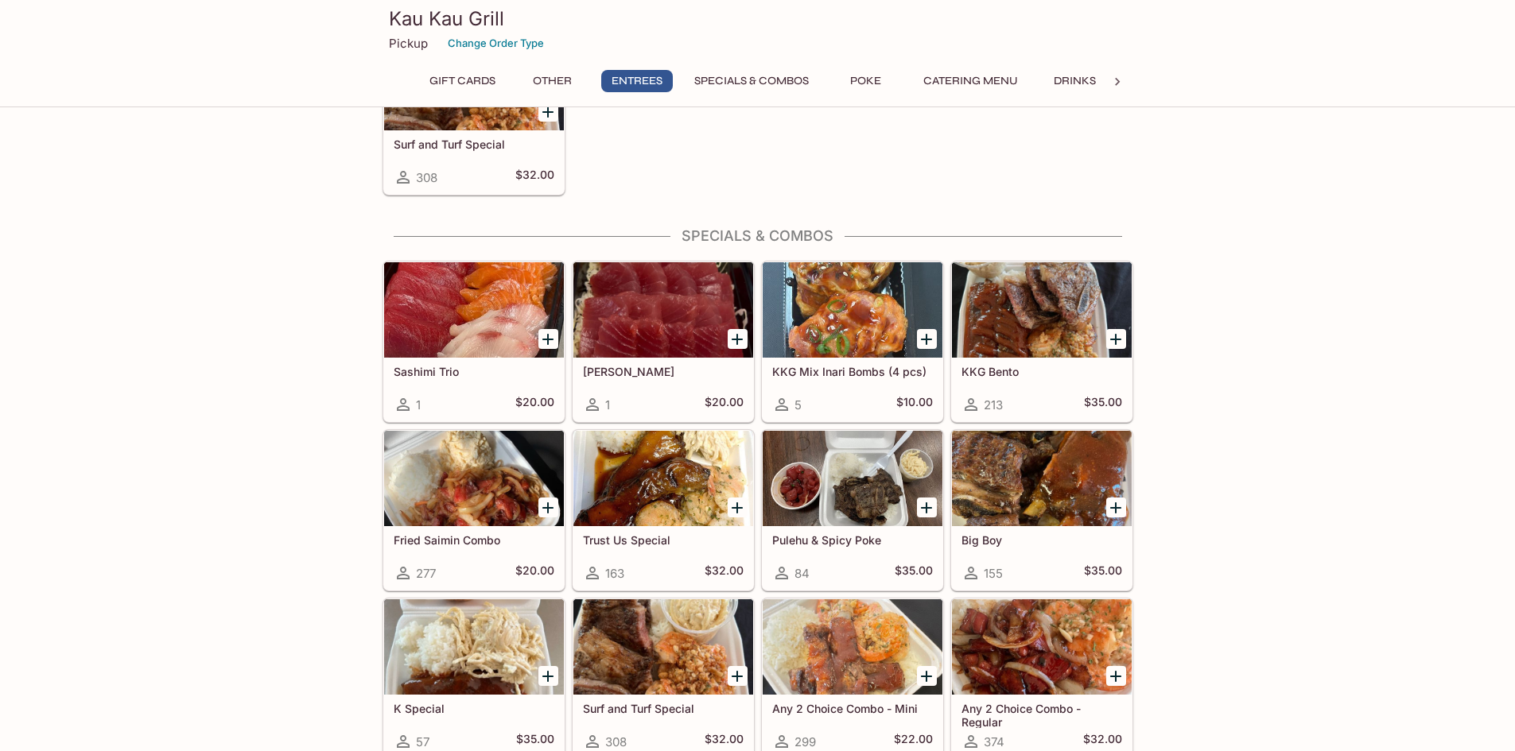
click at [409, 540] on h5 "Fried Saimin Combo" at bounding box center [474, 540] width 161 height 14
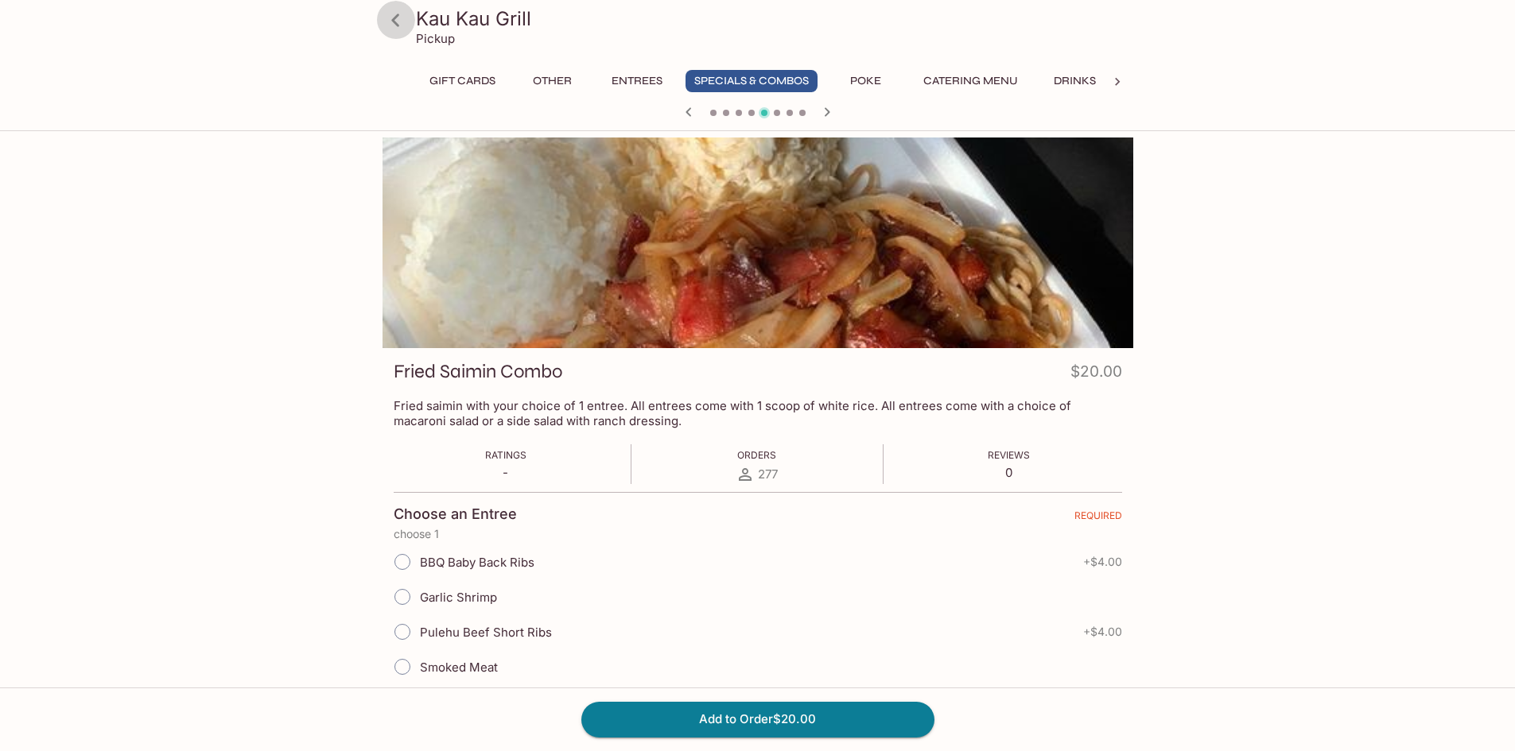
click at [396, 22] on icon at bounding box center [395, 20] width 8 height 13
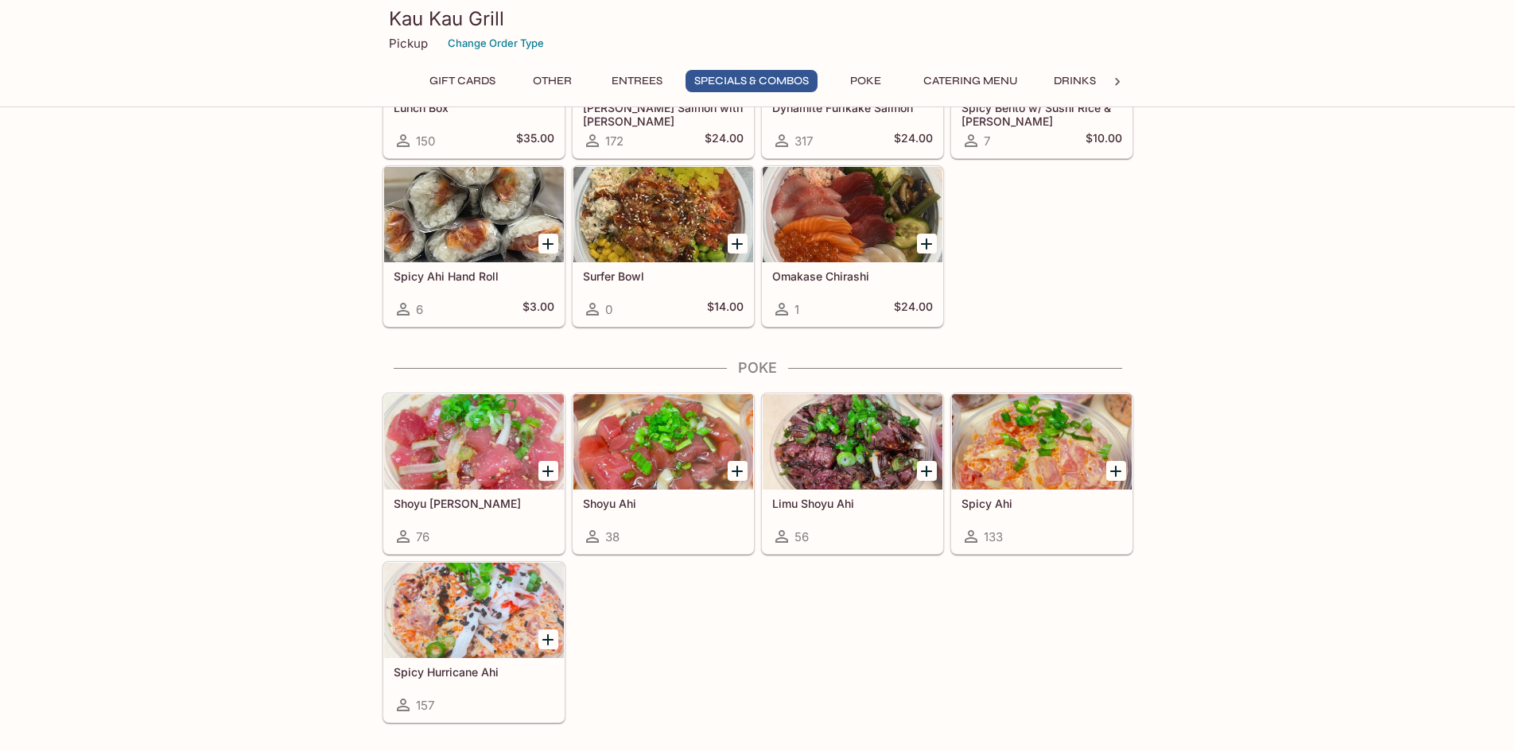
scroll to position [2226, 0]
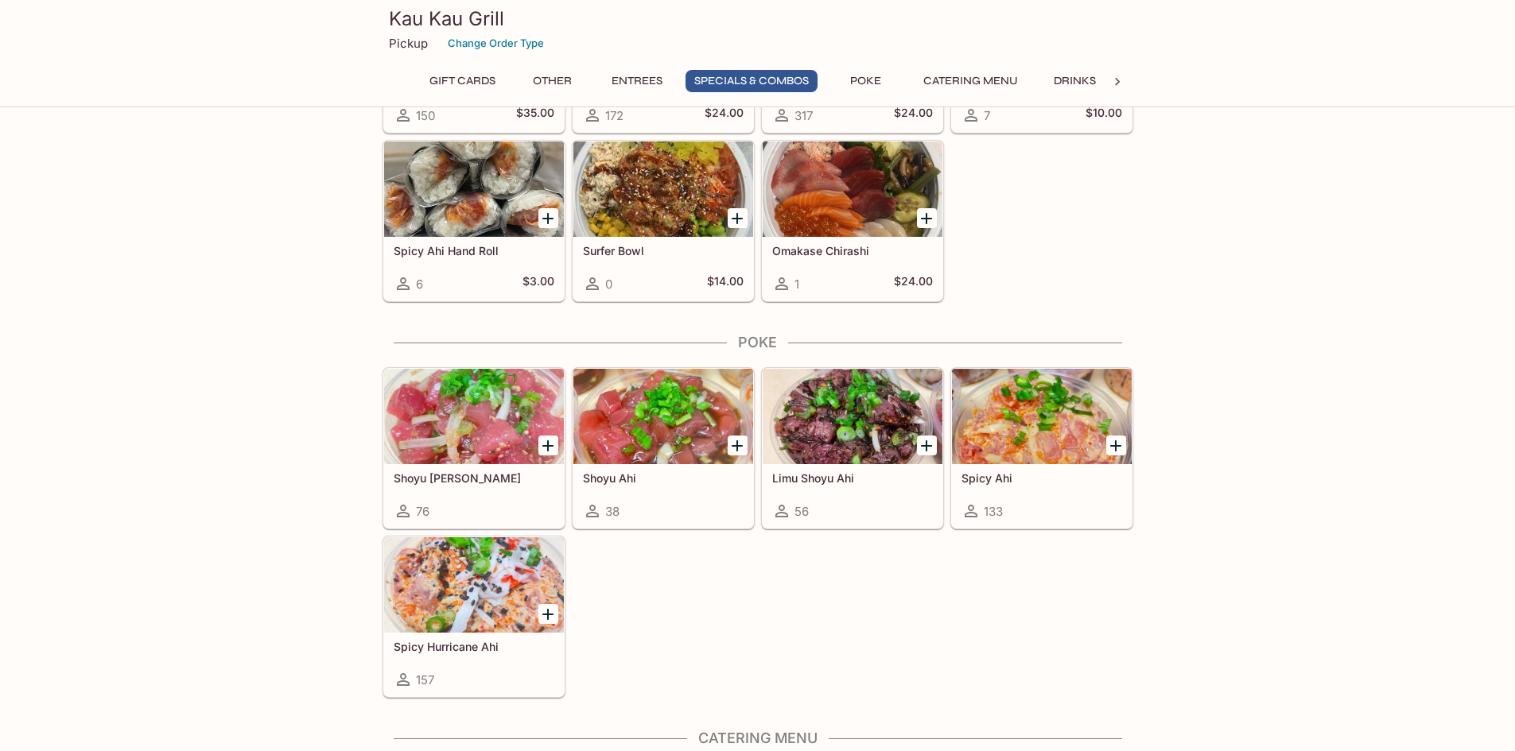
click at [979, 484] on h5 "Spicy Ahi" at bounding box center [1041, 478] width 161 height 14
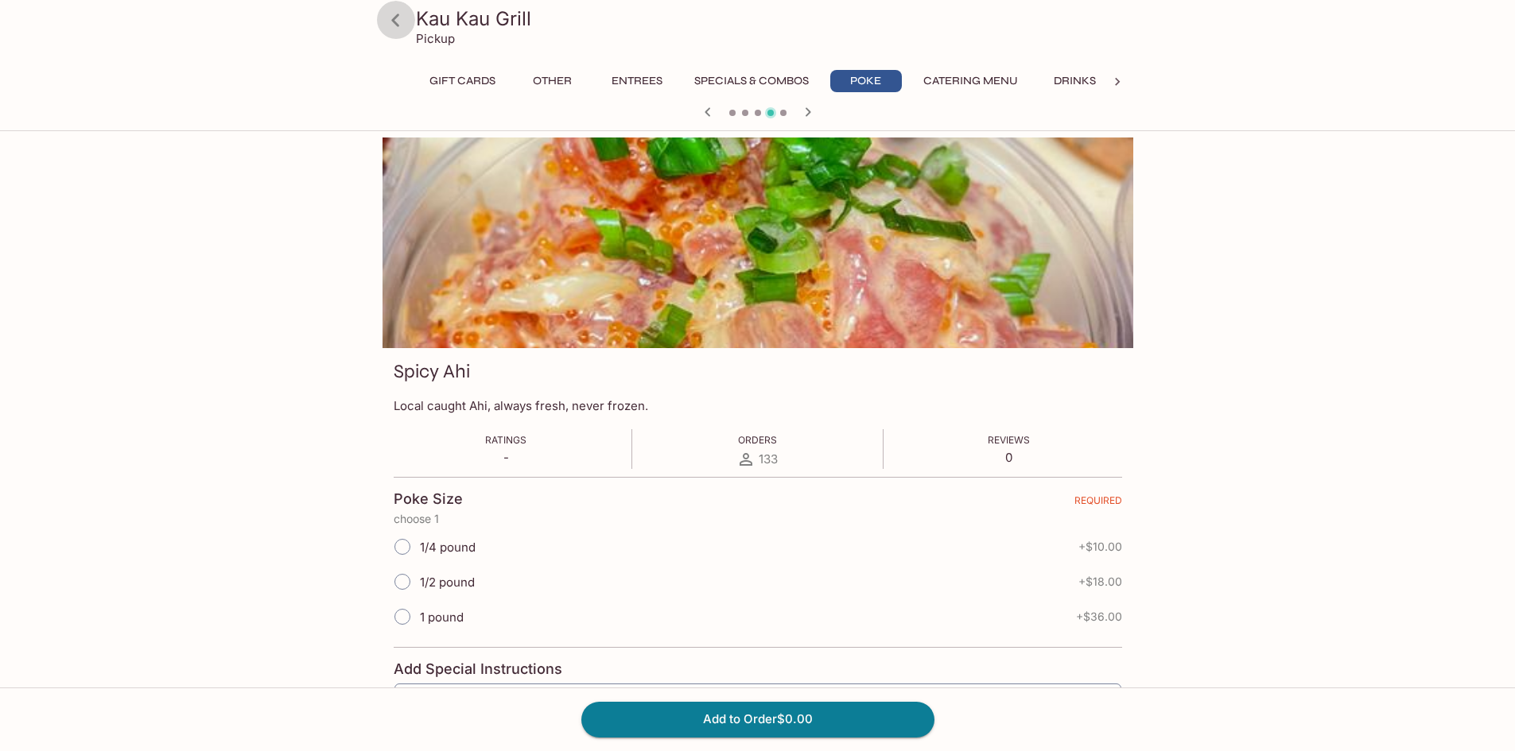
click at [386, 29] on icon at bounding box center [396, 20] width 28 height 28
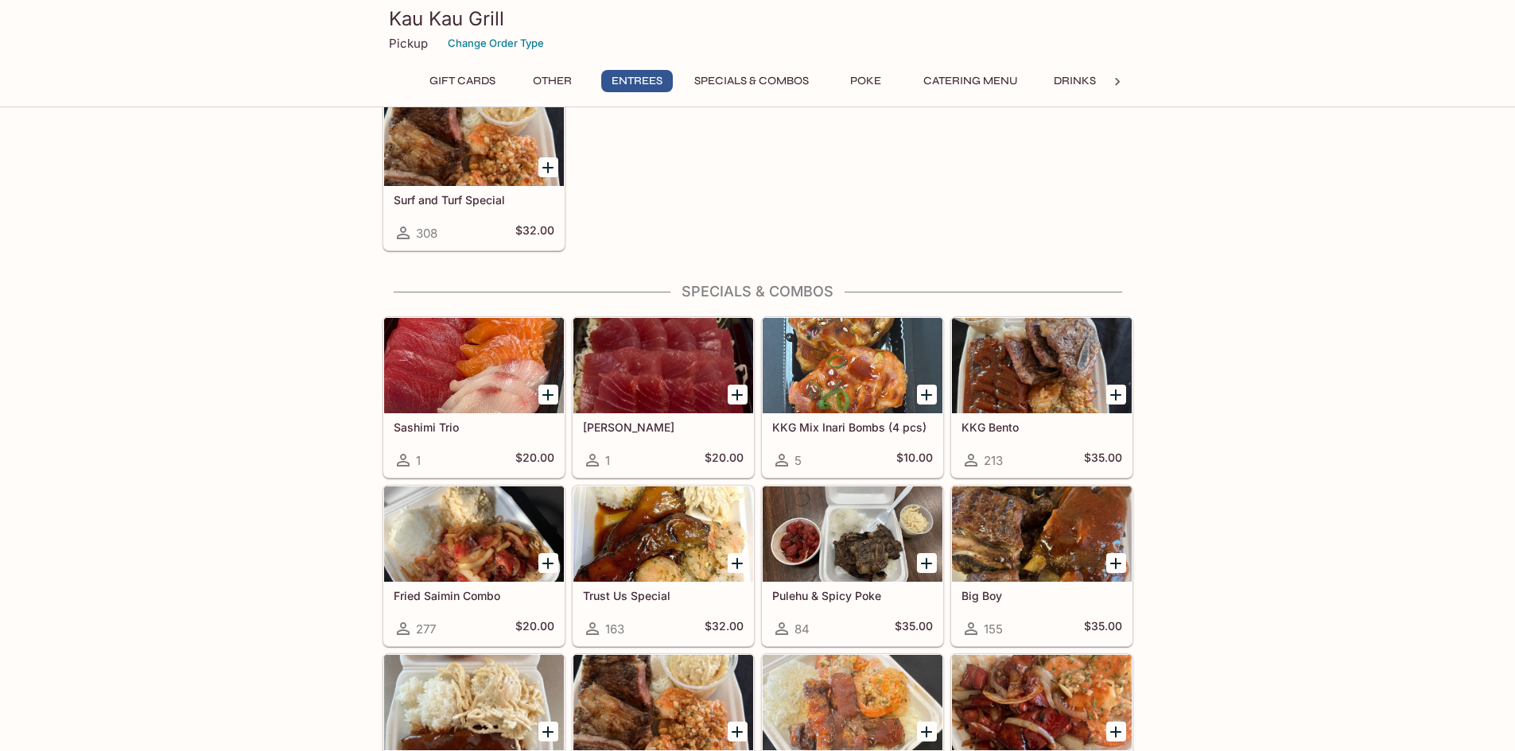
scroll to position [1511, 0]
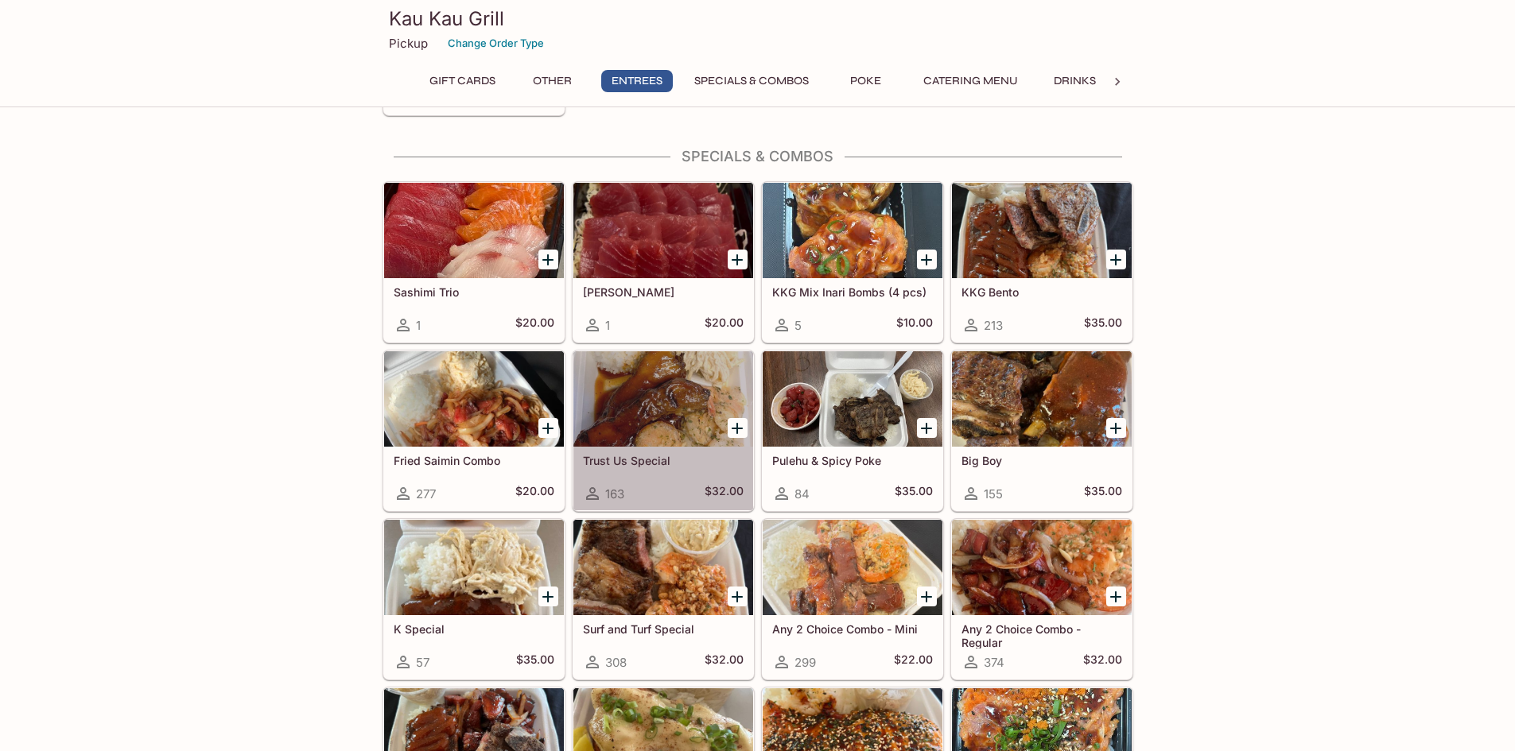
click at [607, 467] on h5 "Trust Us Special" at bounding box center [663, 461] width 161 height 14
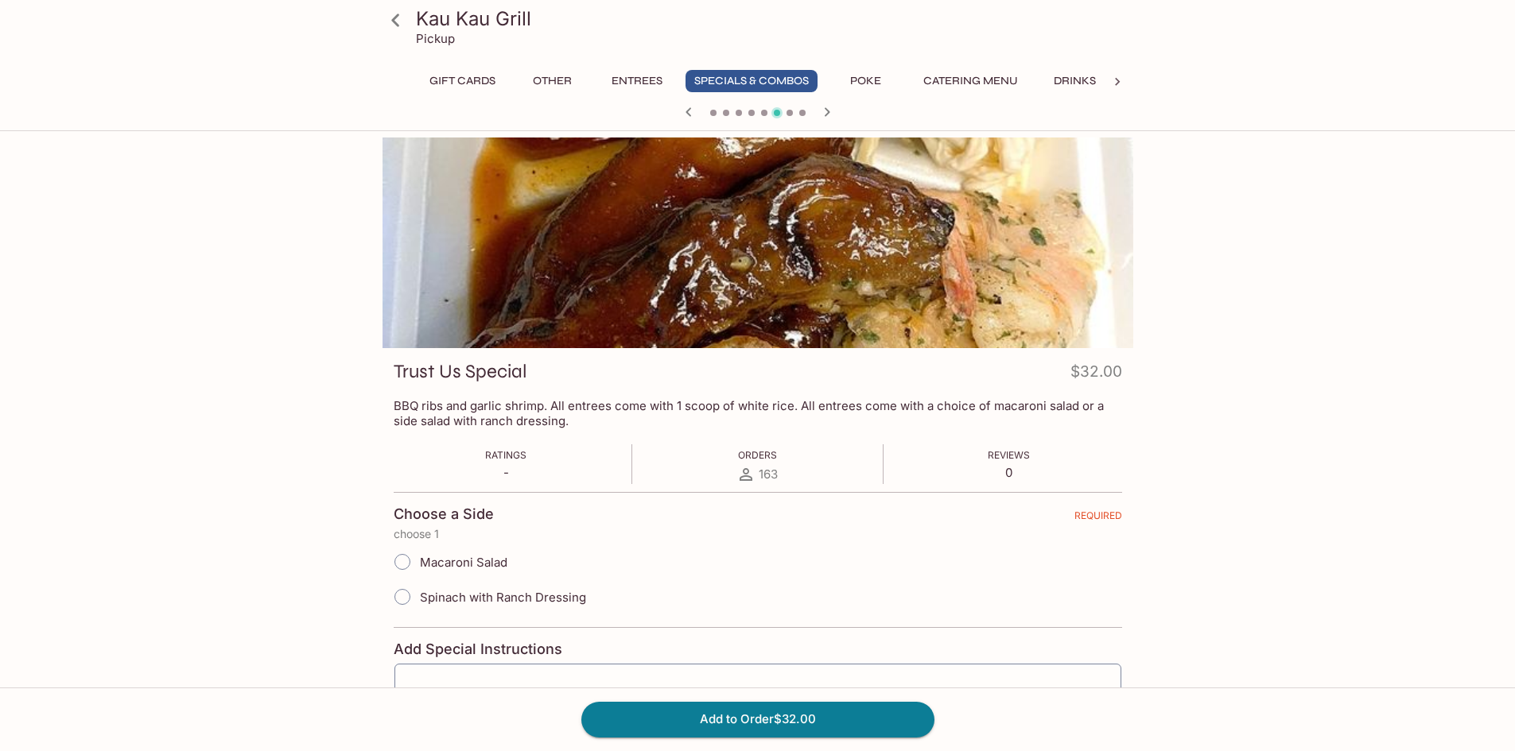
click at [395, 29] on icon at bounding box center [396, 20] width 28 height 28
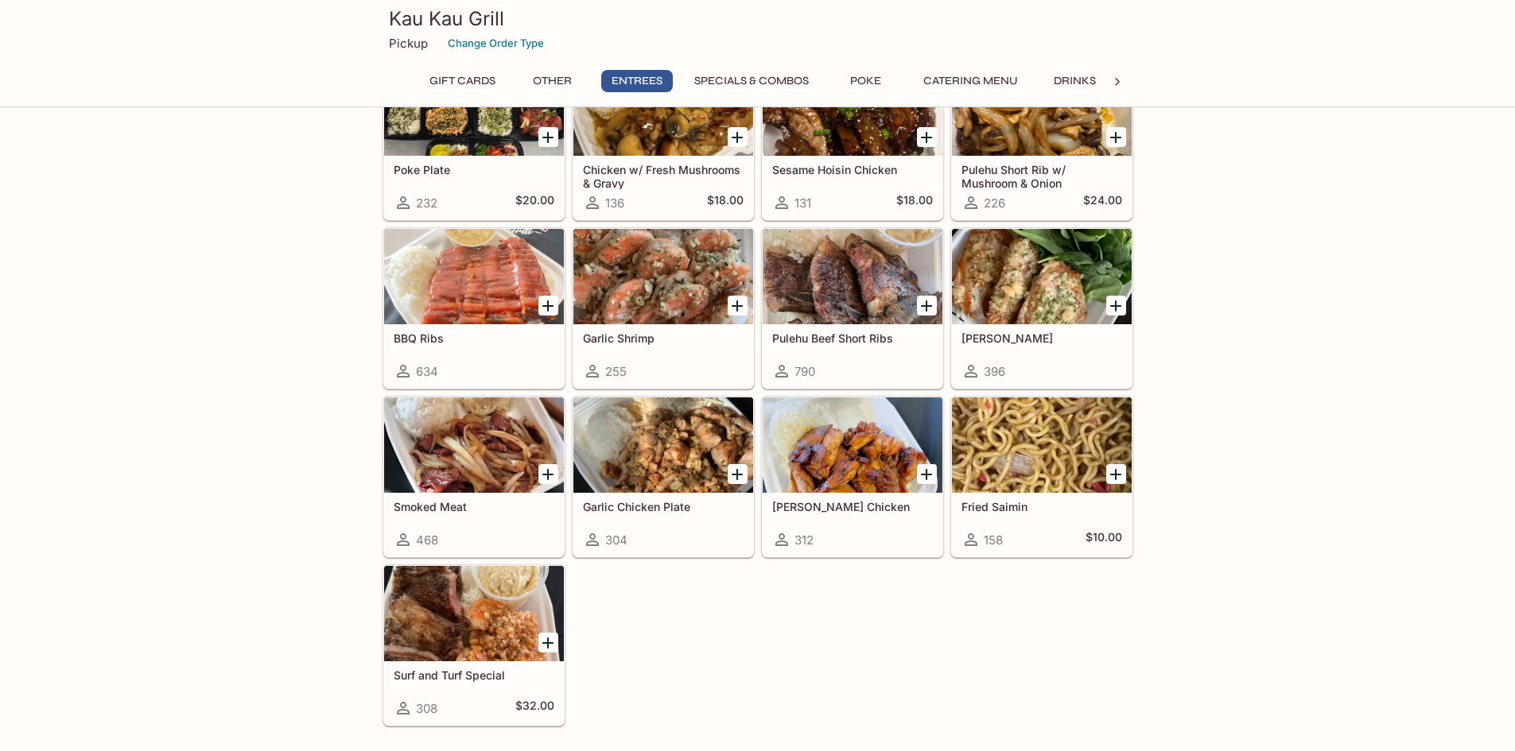
scroll to position [795, 0]
